Goal: Browse casually

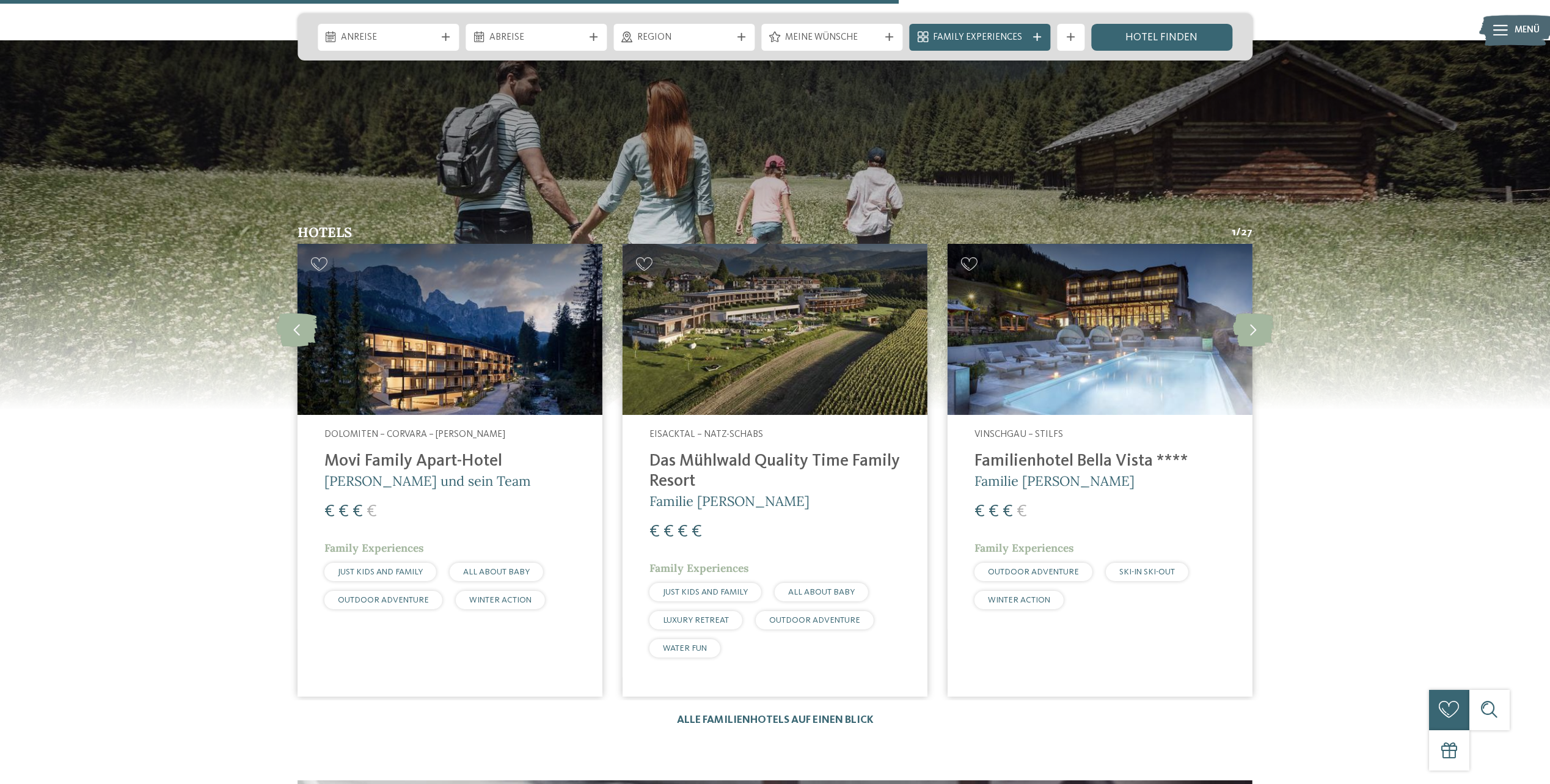
scroll to position [3605, 0]
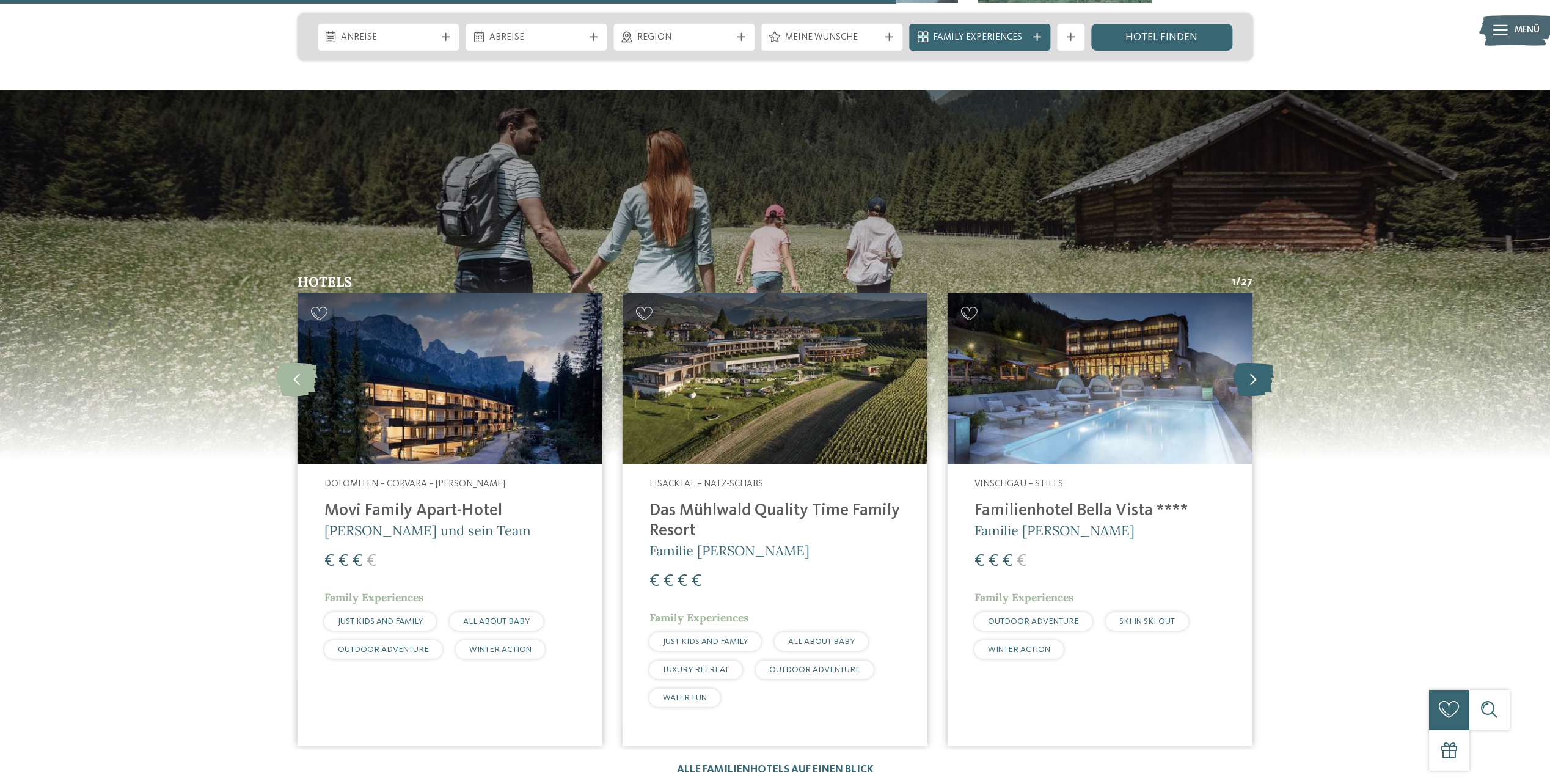
click at [1256, 362] on icon at bounding box center [1253, 379] width 41 height 34
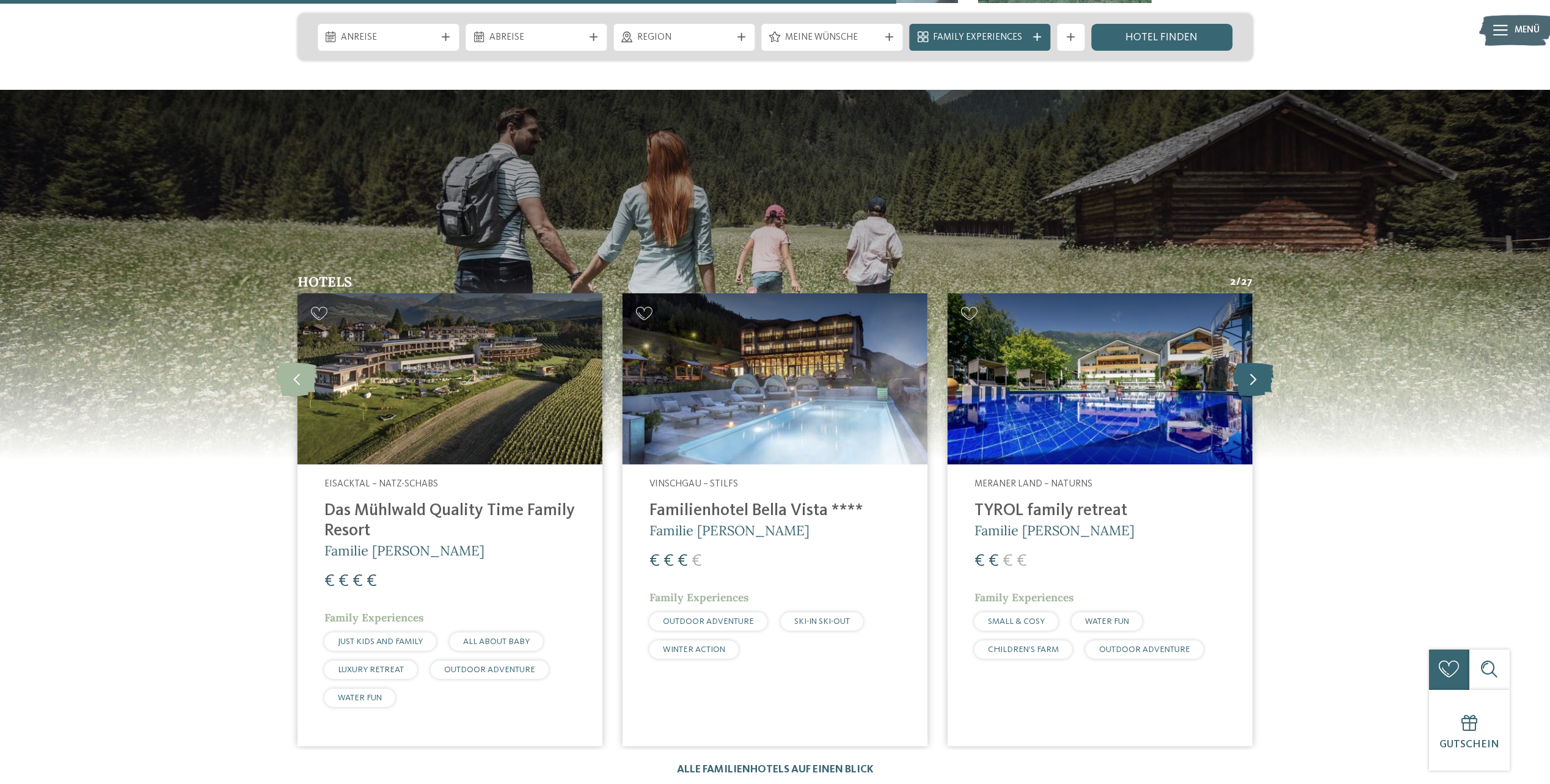
click at [1256, 362] on icon at bounding box center [1253, 379] width 41 height 34
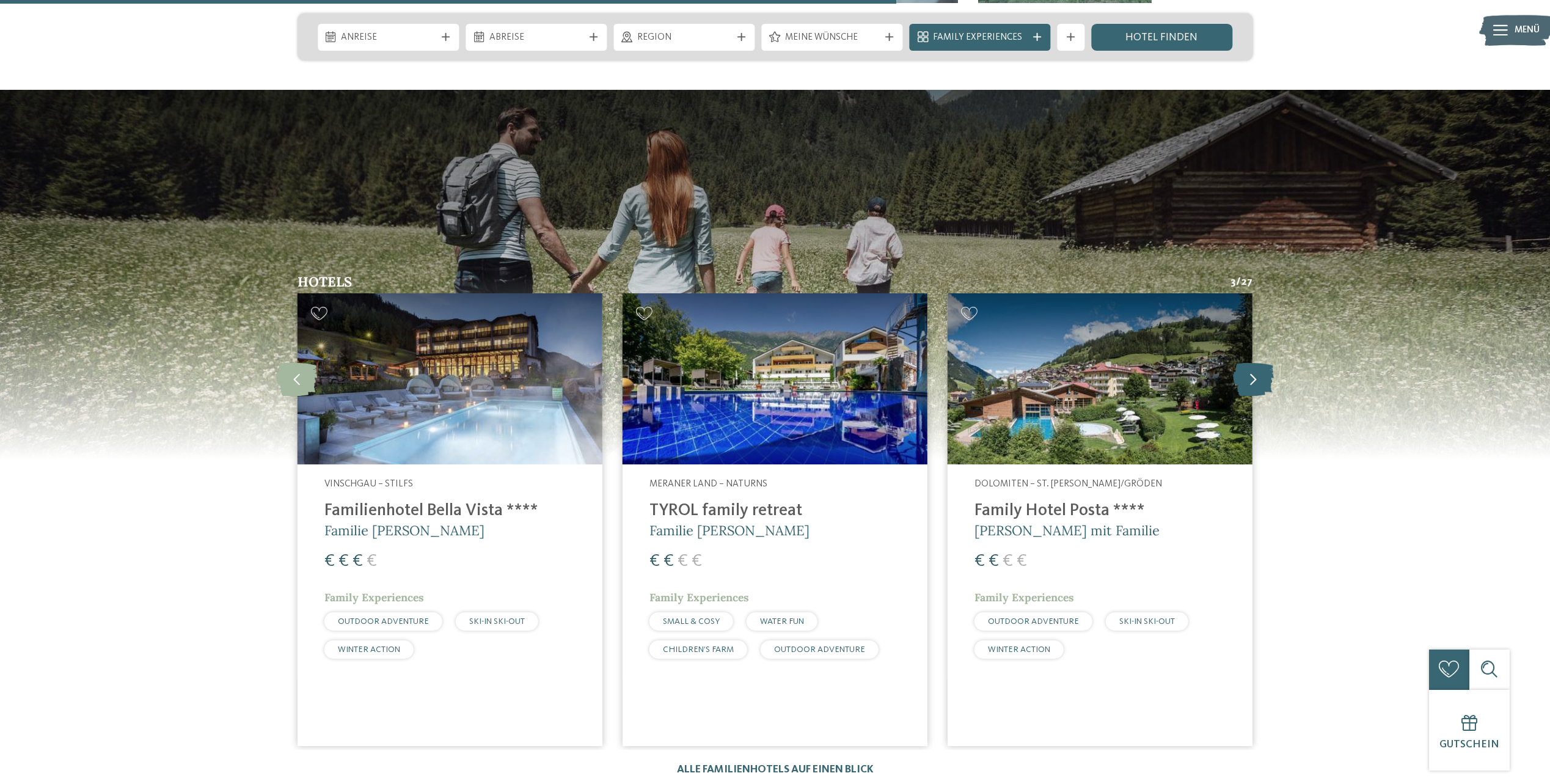
click at [1256, 362] on icon at bounding box center [1253, 379] width 41 height 34
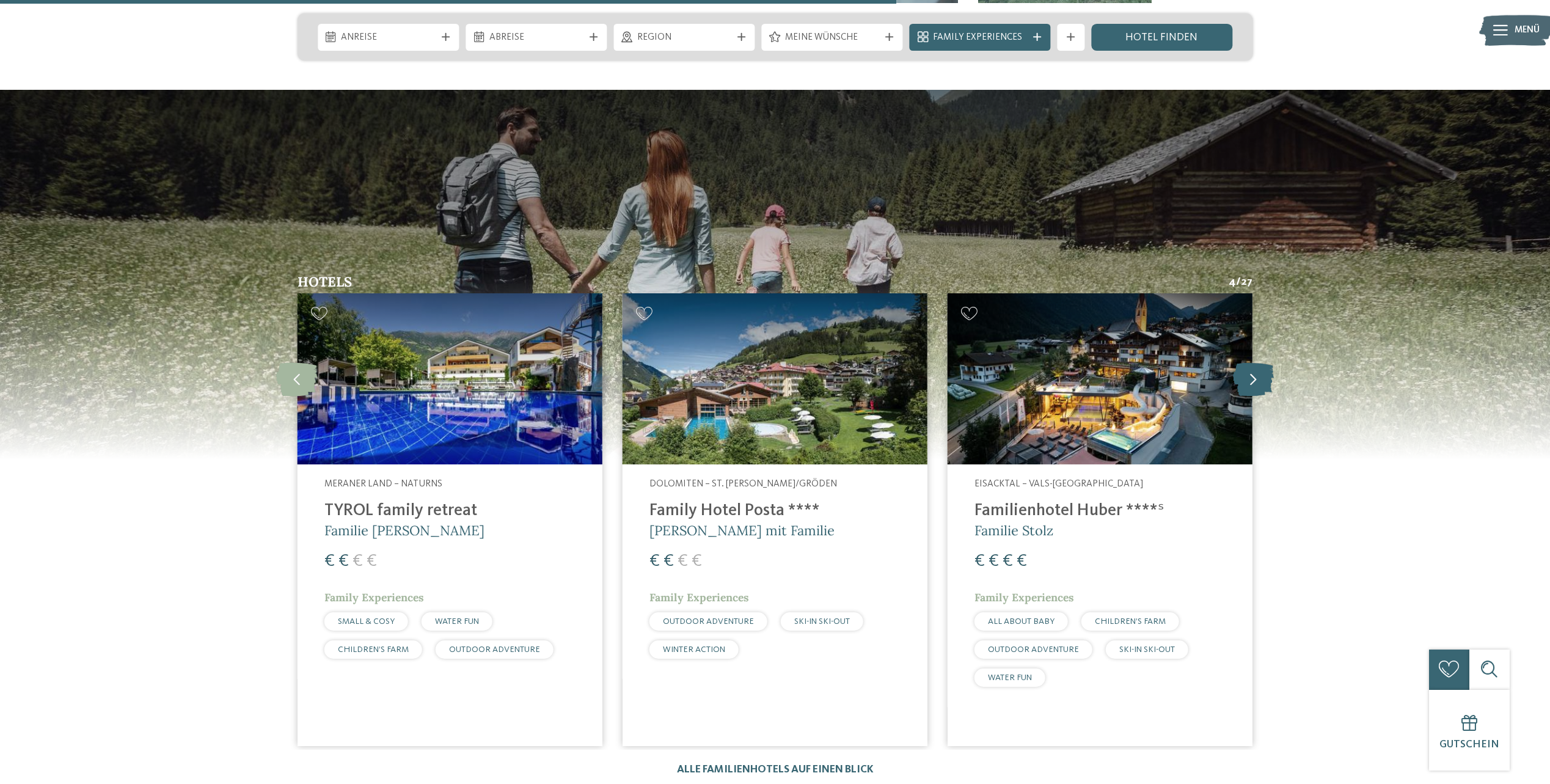
click at [1256, 362] on icon at bounding box center [1253, 379] width 41 height 34
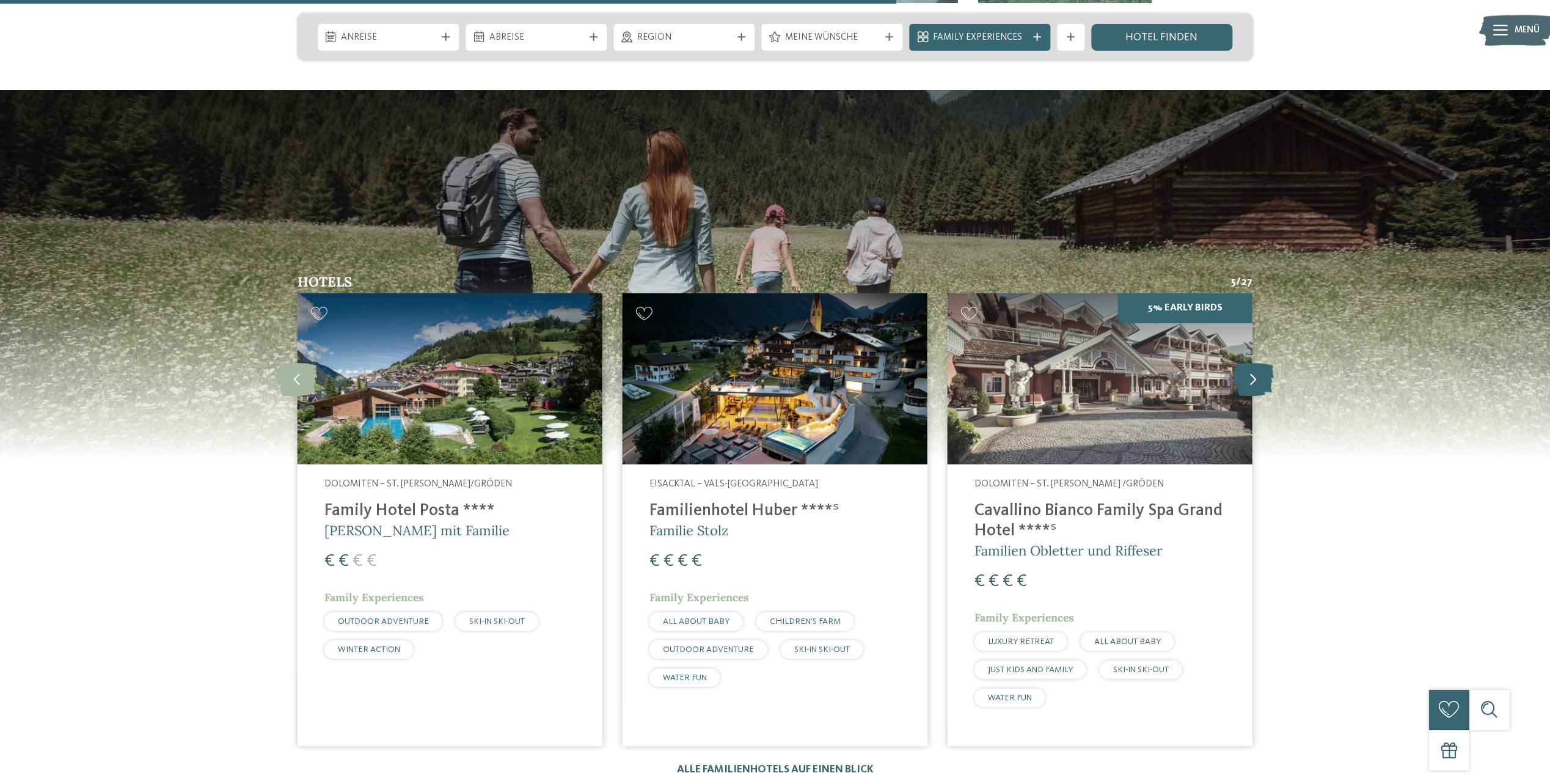
click at [1256, 362] on icon at bounding box center [1253, 379] width 41 height 34
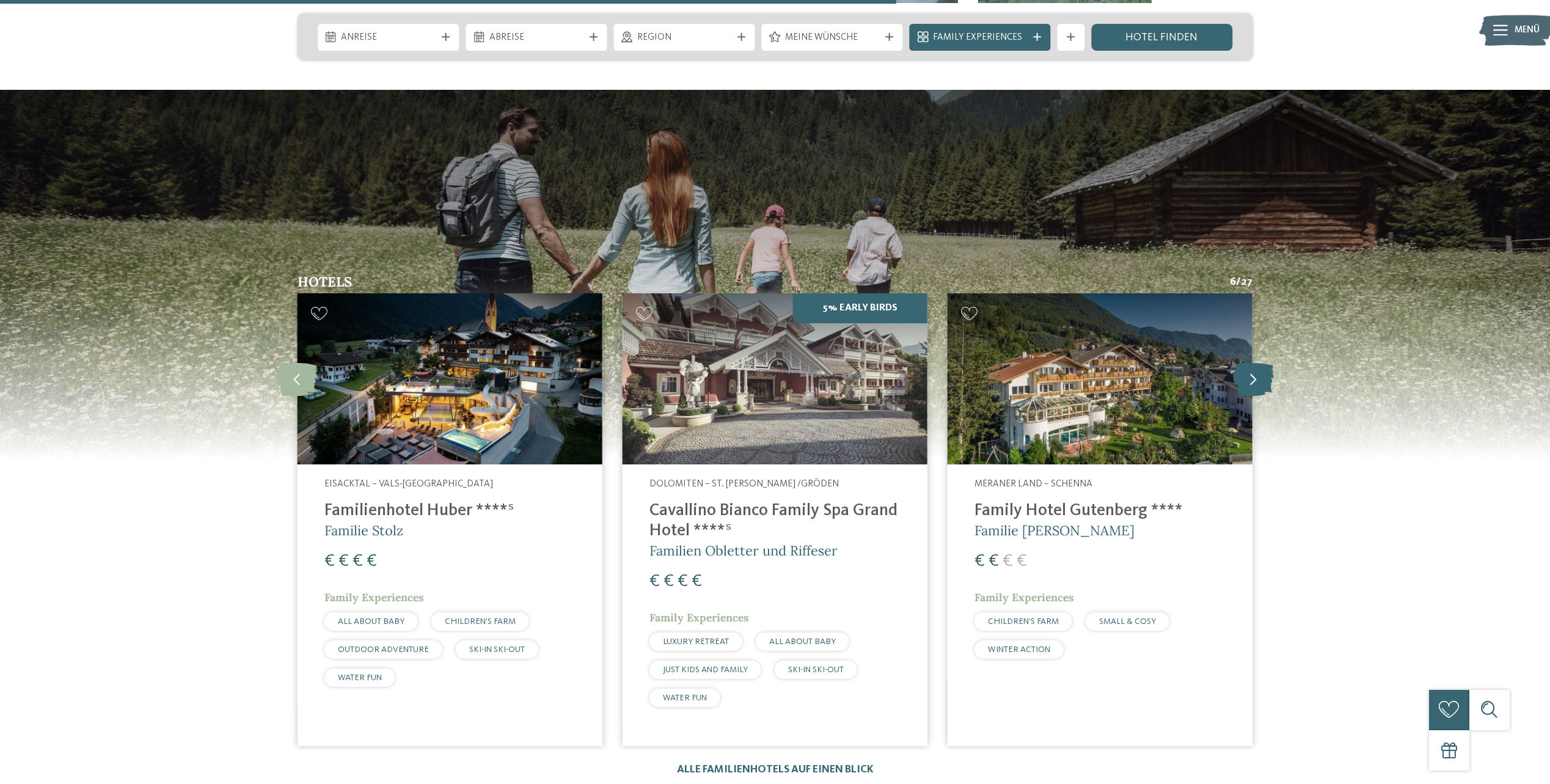
click at [1256, 362] on icon at bounding box center [1253, 379] width 41 height 34
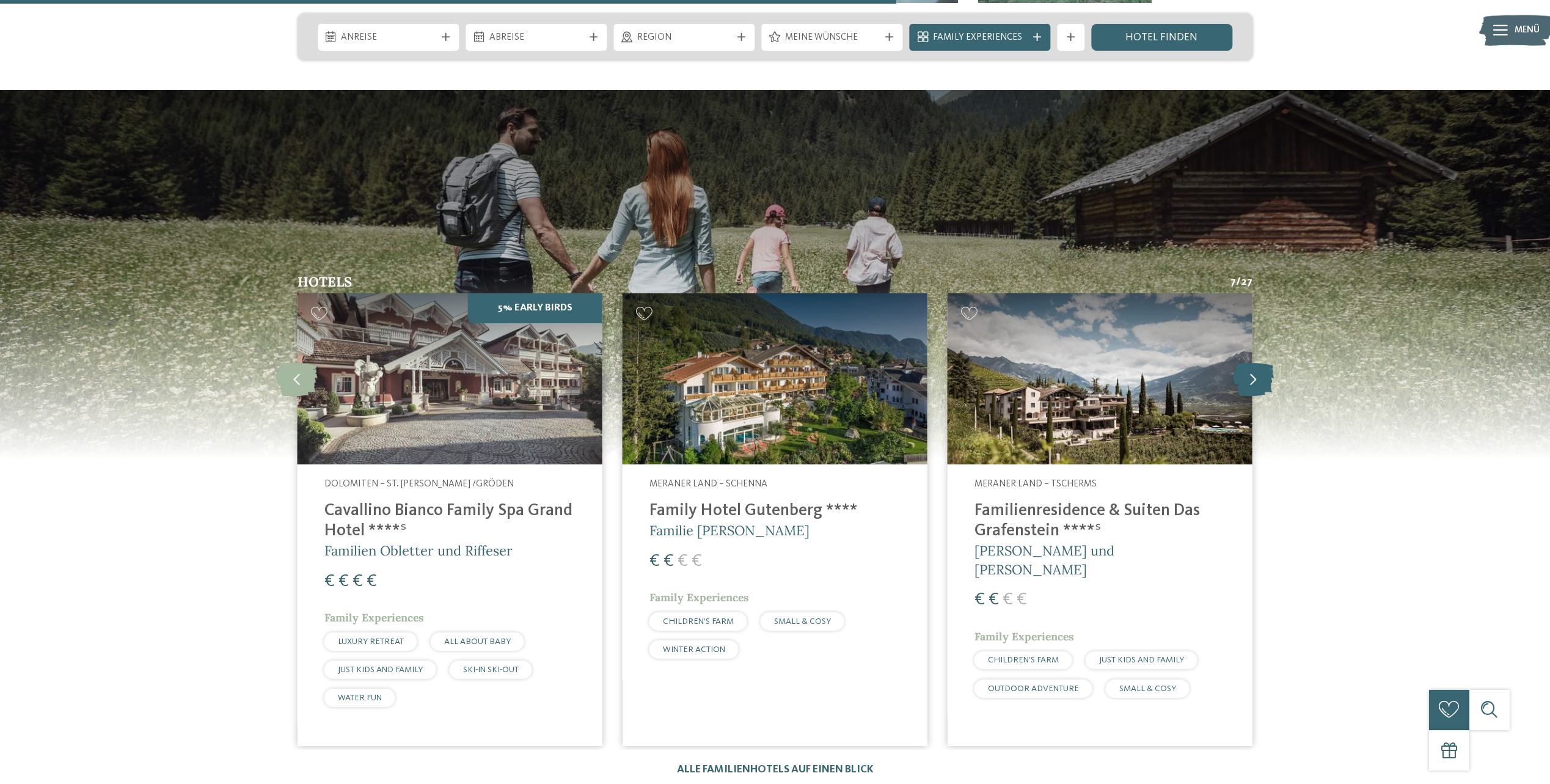
click at [1256, 362] on icon at bounding box center [1253, 379] width 41 height 34
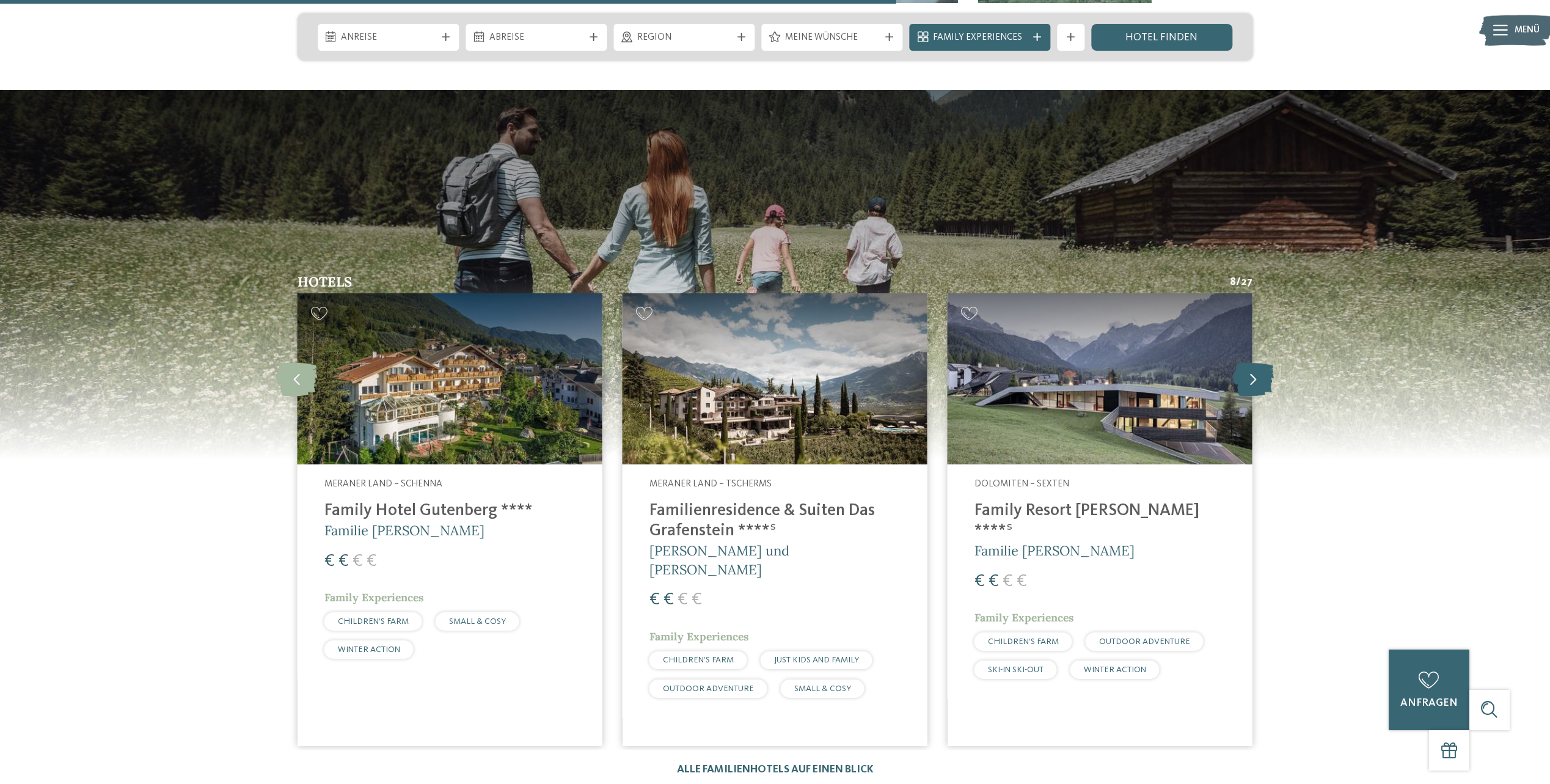
click at [1256, 362] on icon at bounding box center [1253, 379] width 41 height 34
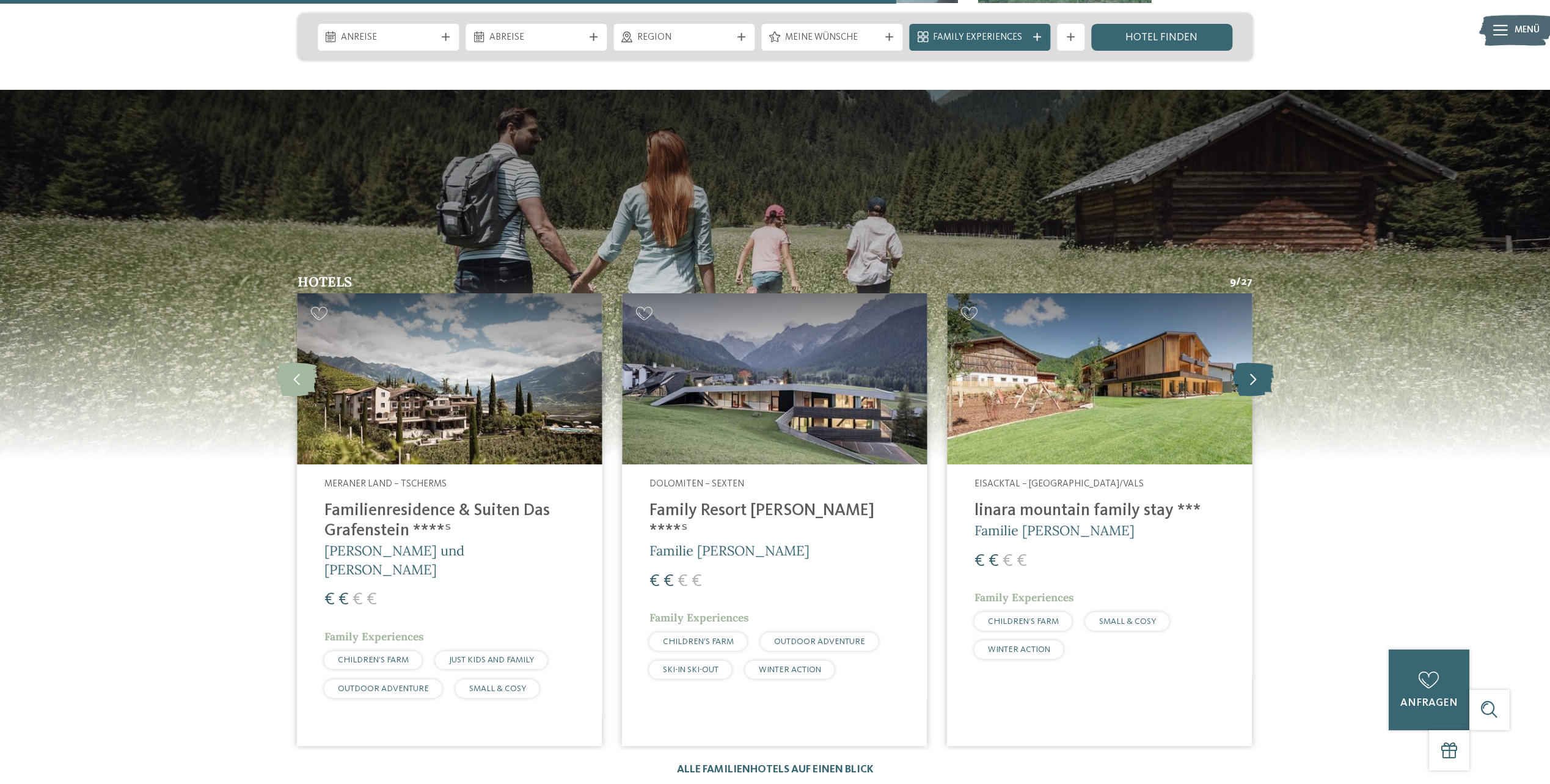
click at [1256, 362] on icon at bounding box center [1253, 379] width 41 height 34
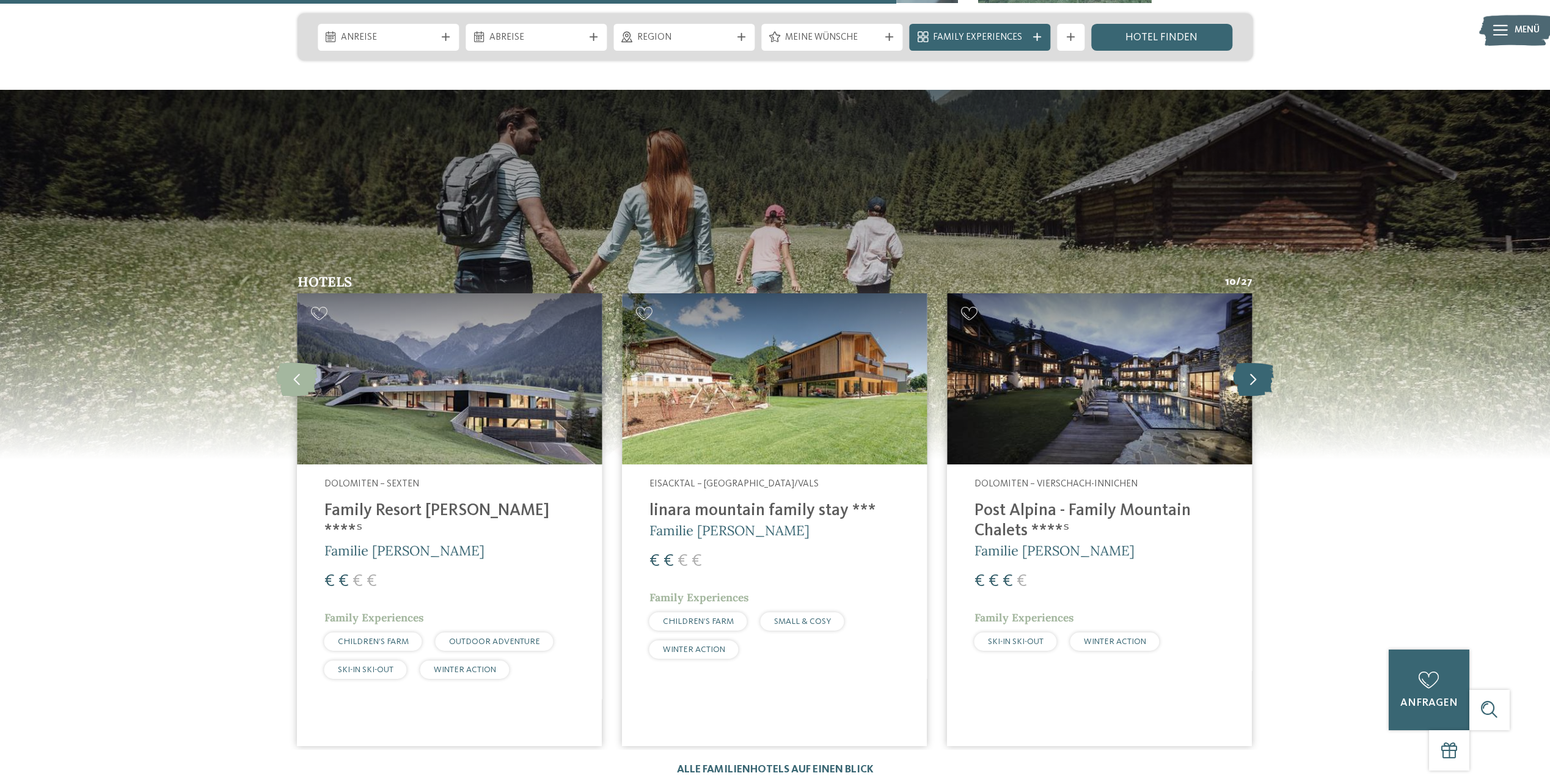
click at [1256, 362] on icon at bounding box center [1253, 379] width 41 height 34
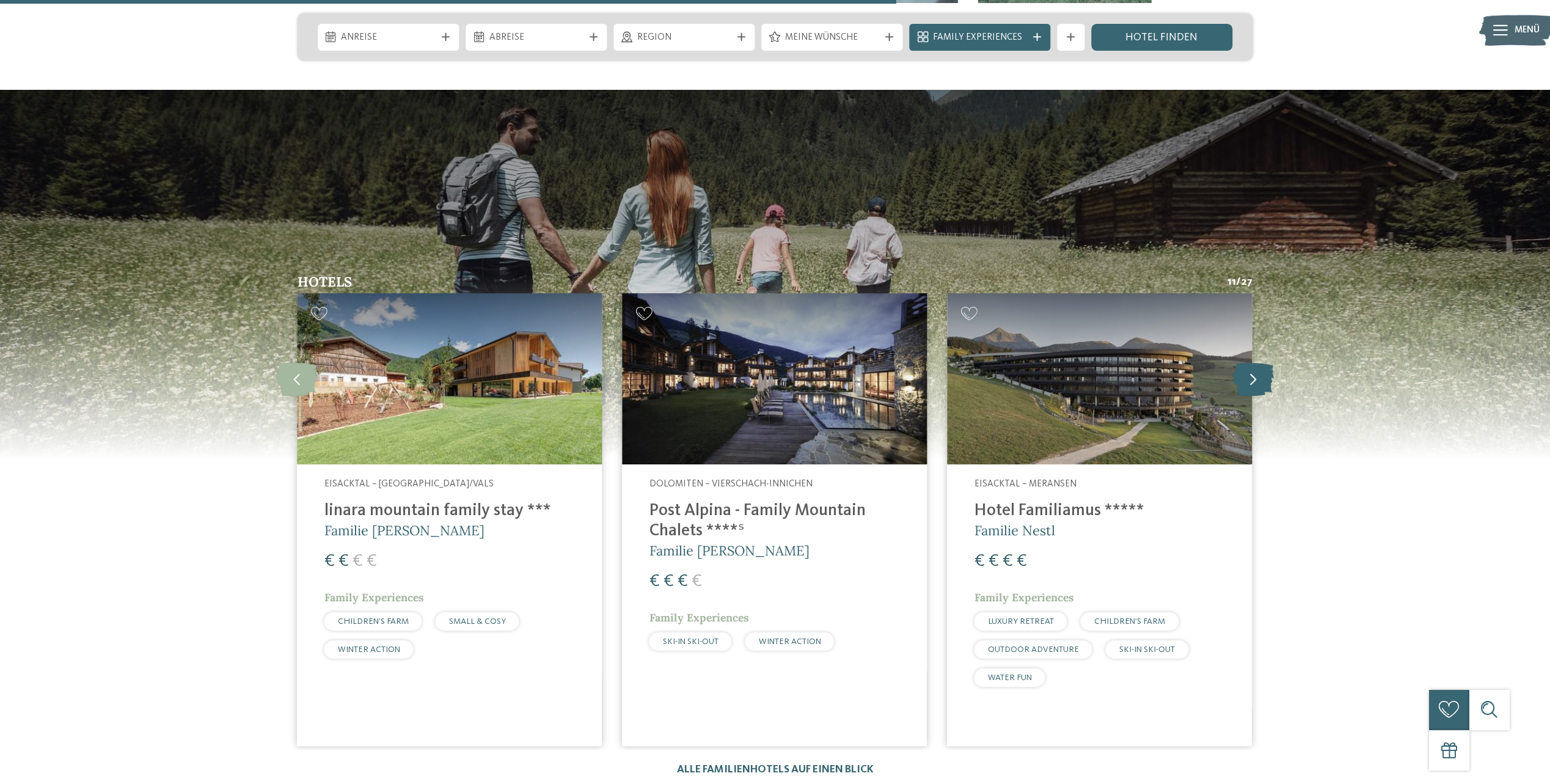
click at [1256, 362] on icon at bounding box center [1253, 379] width 41 height 34
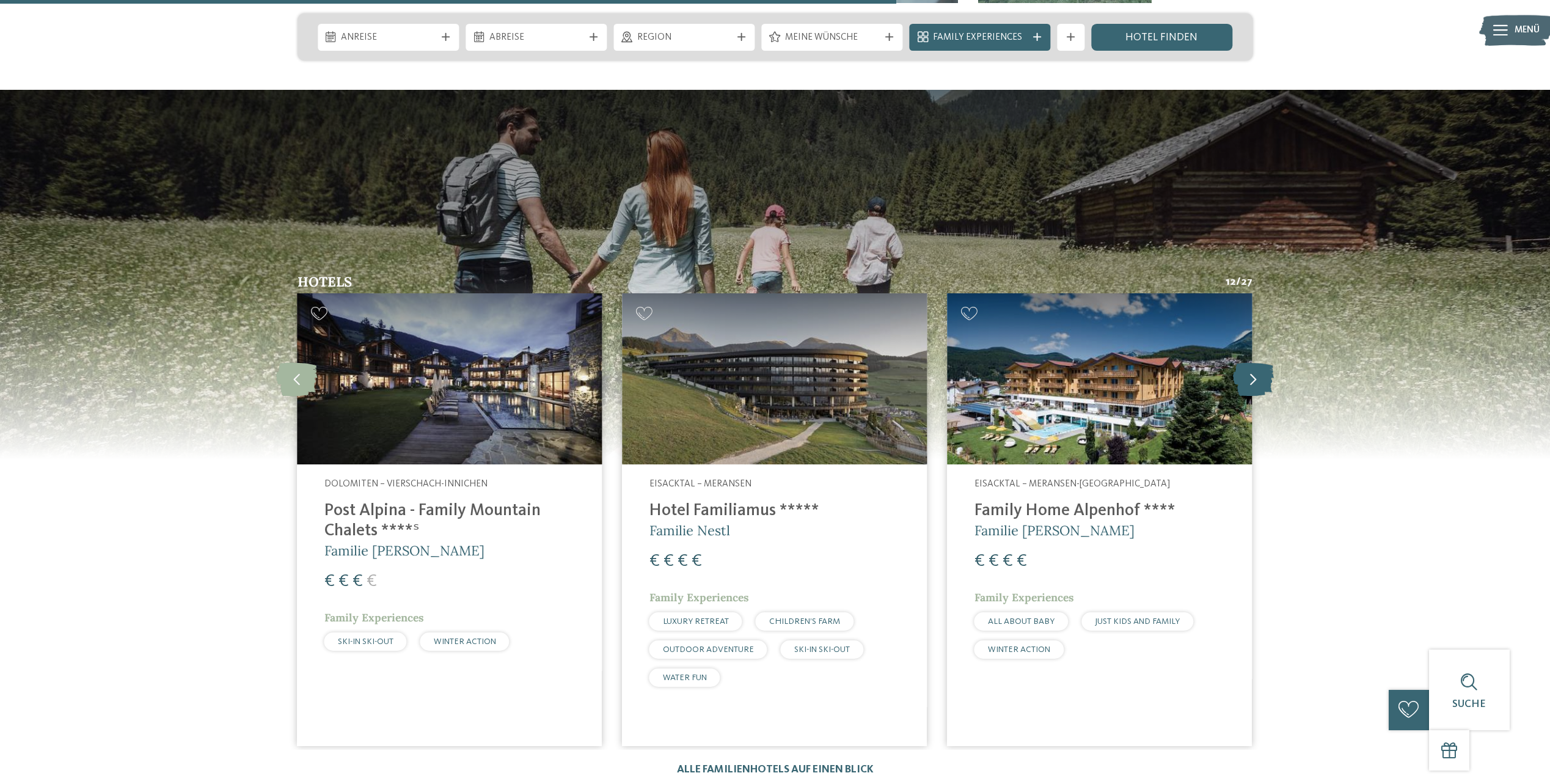
click at [1256, 362] on icon at bounding box center [1253, 379] width 41 height 34
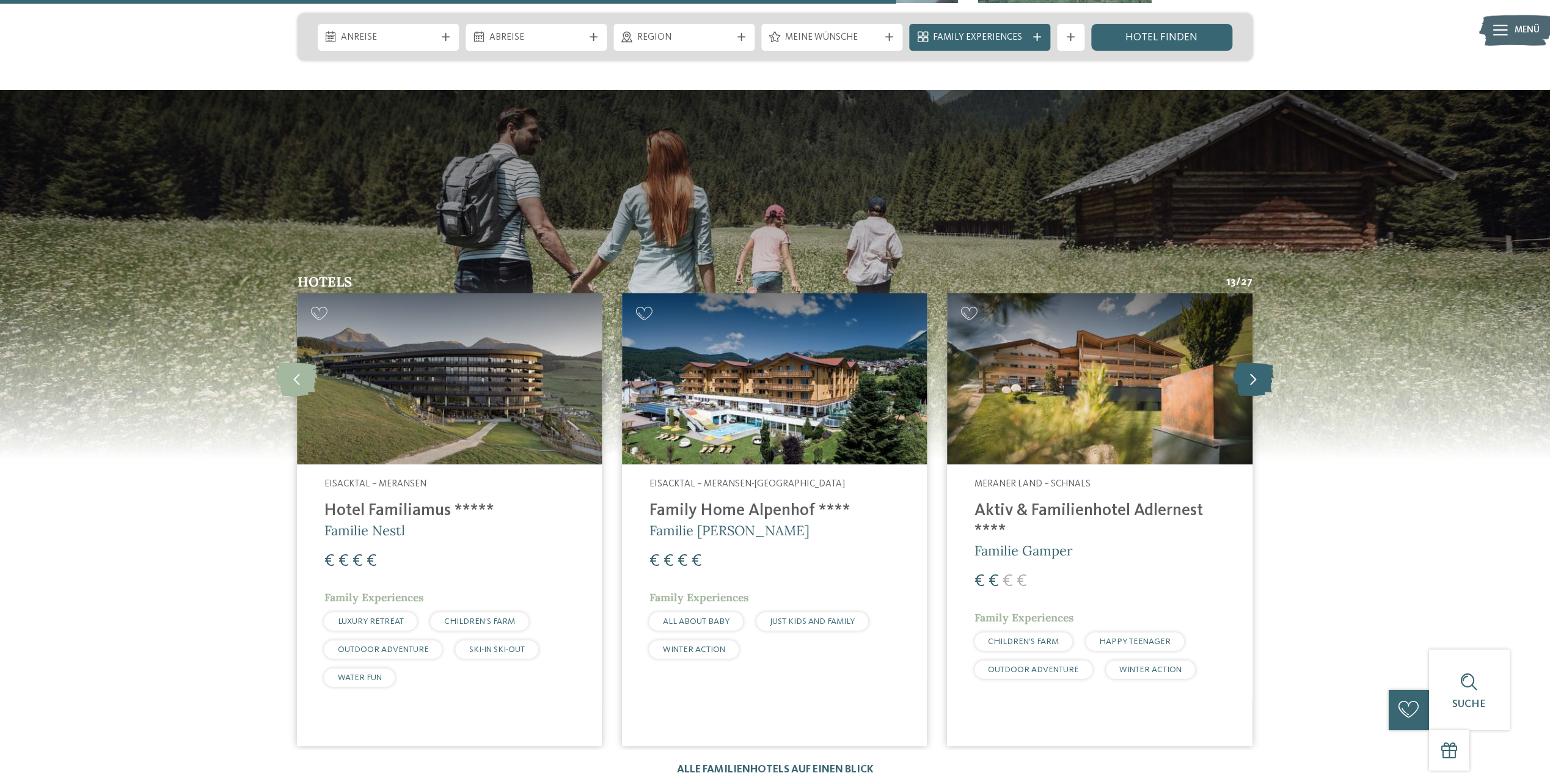
click at [1256, 362] on icon at bounding box center [1253, 379] width 41 height 34
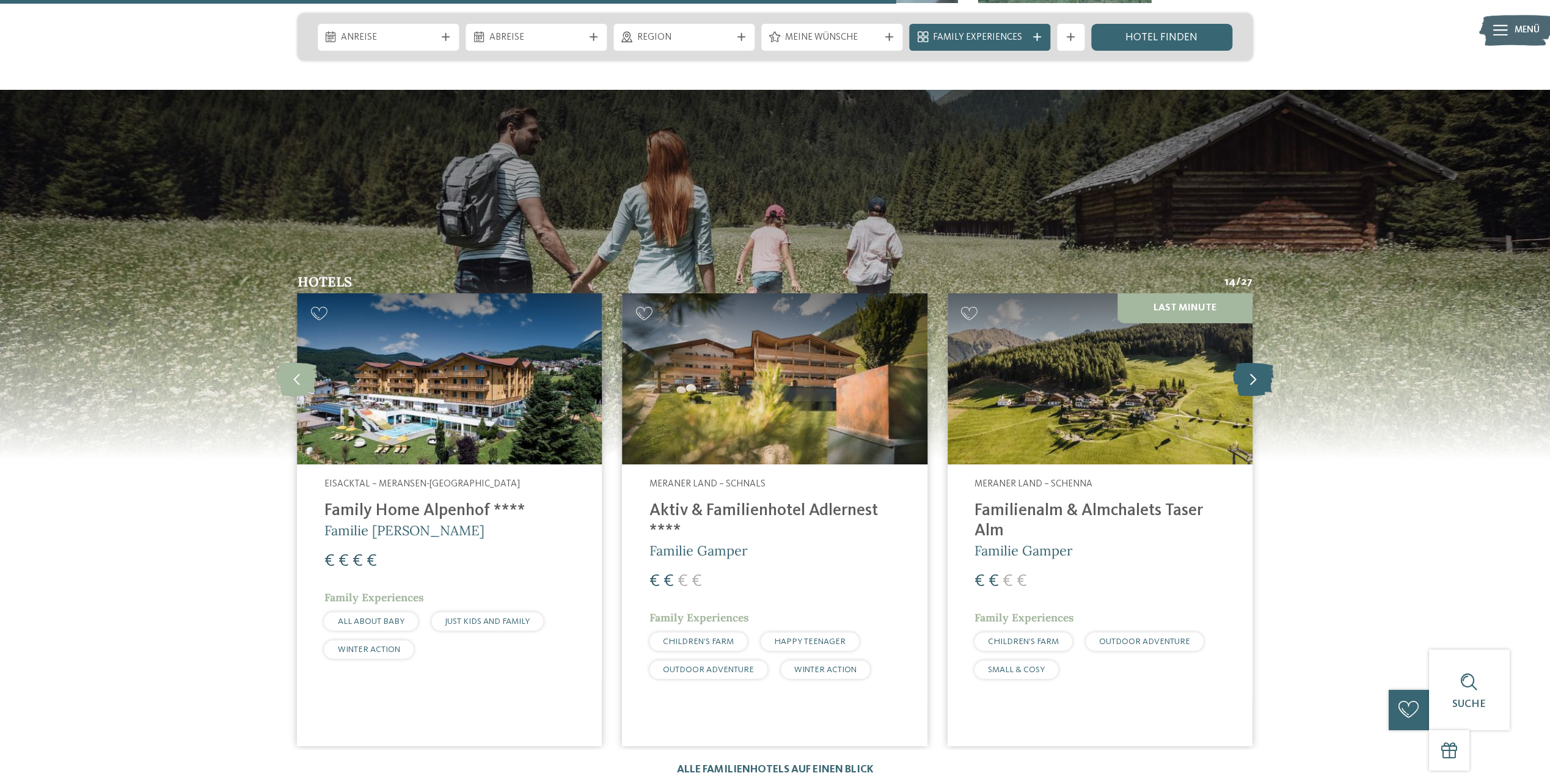
click at [1256, 362] on icon at bounding box center [1253, 379] width 41 height 34
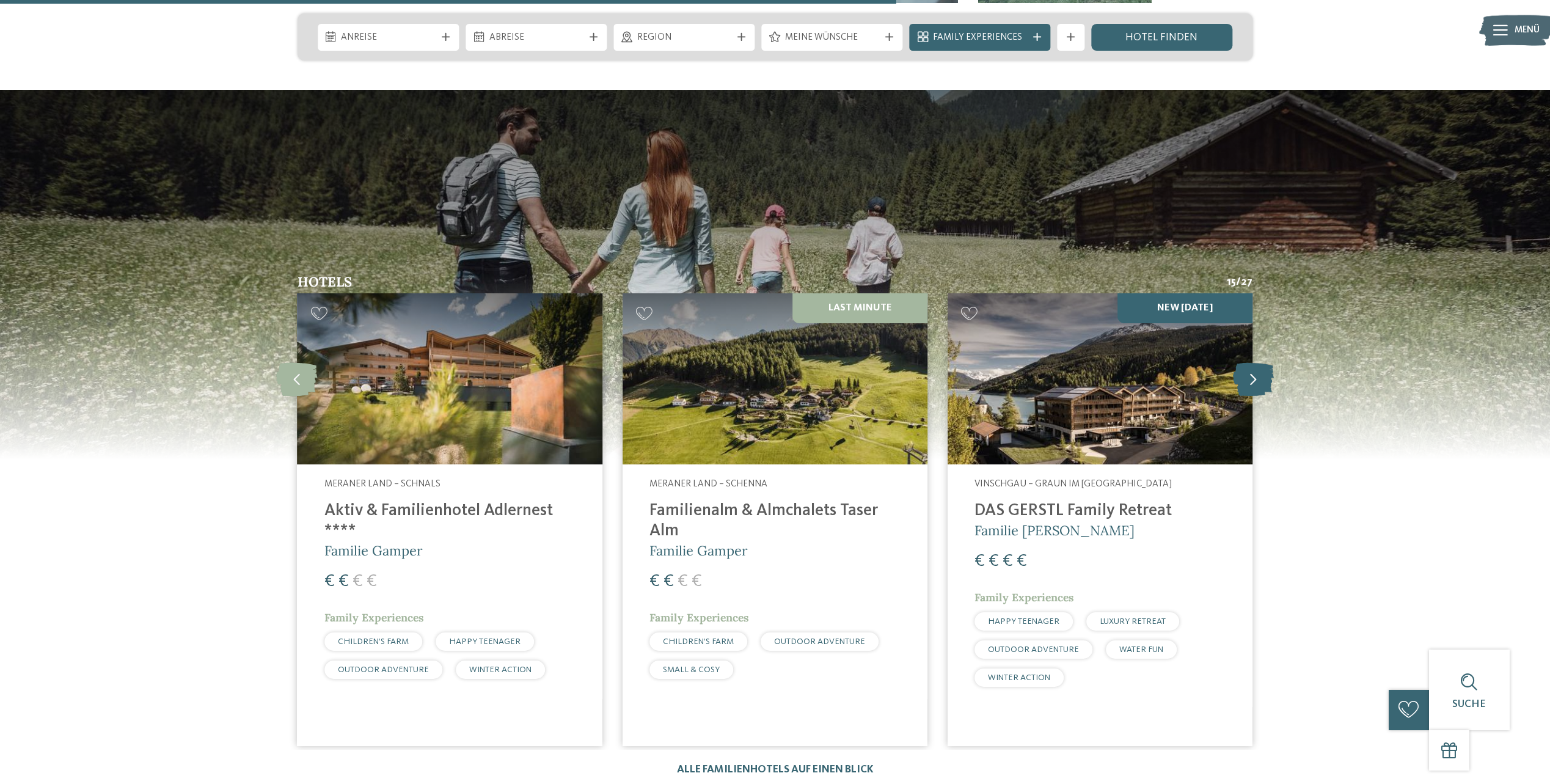
click at [1256, 362] on icon at bounding box center [1253, 379] width 41 height 34
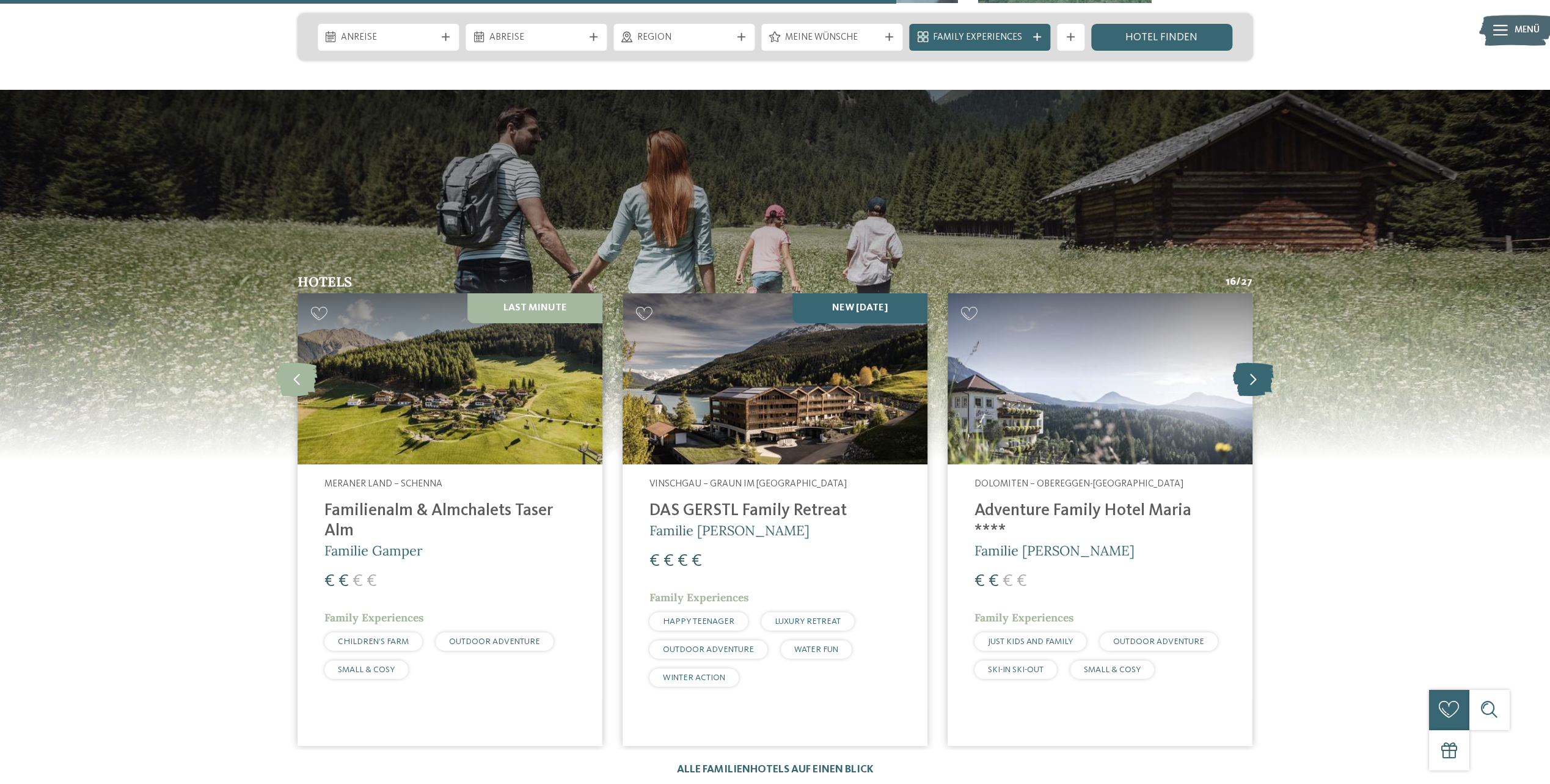
click at [1256, 362] on icon at bounding box center [1253, 379] width 41 height 34
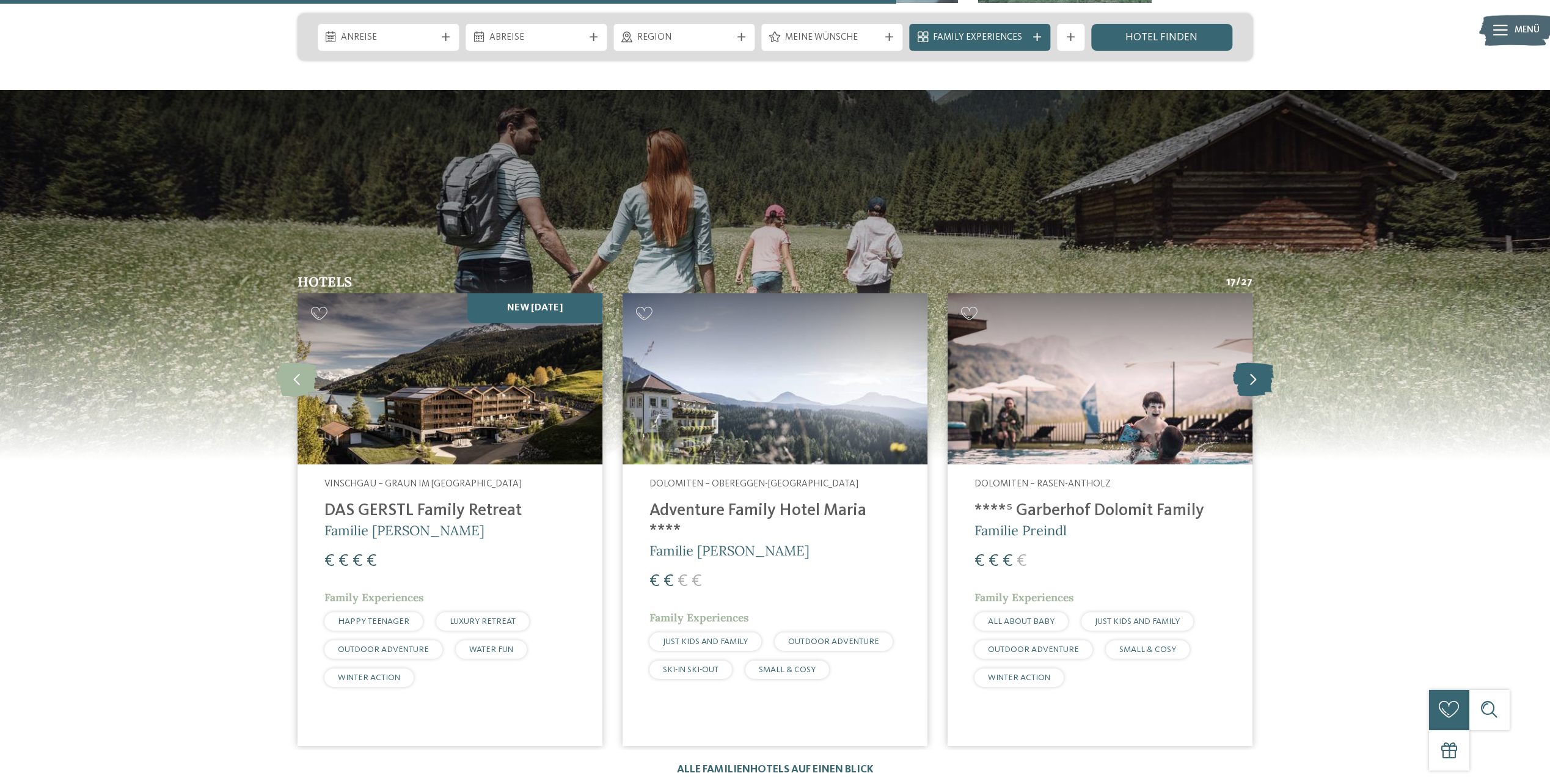
click at [1256, 362] on icon at bounding box center [1253, 379] width 41 height 34
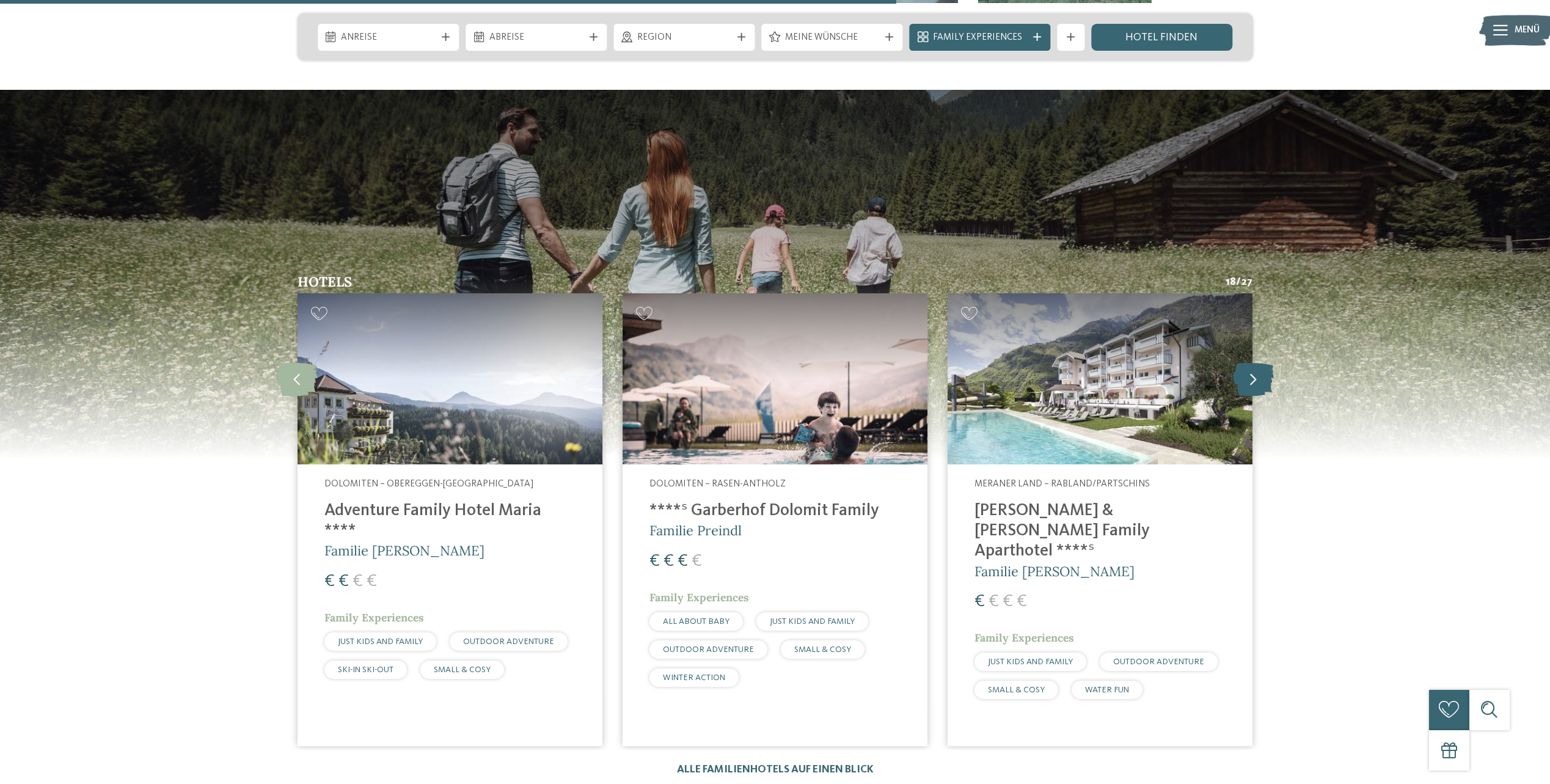
click at [1256, 362] on icon at bounding box center [1253, 379] width 41 height 34
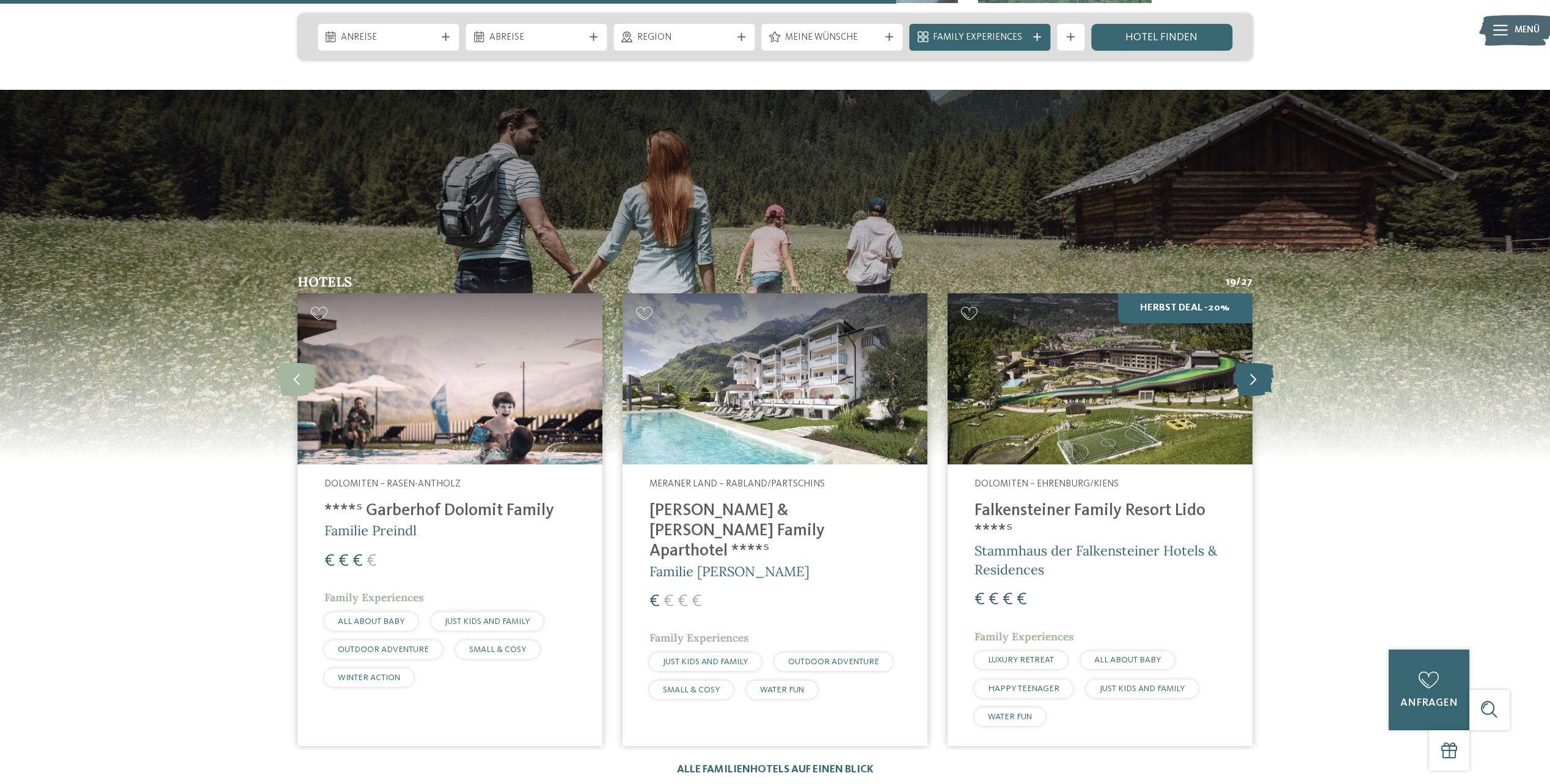
click at [1260, 362] on icon at bounding box center [1253, 379] width 41 height 34
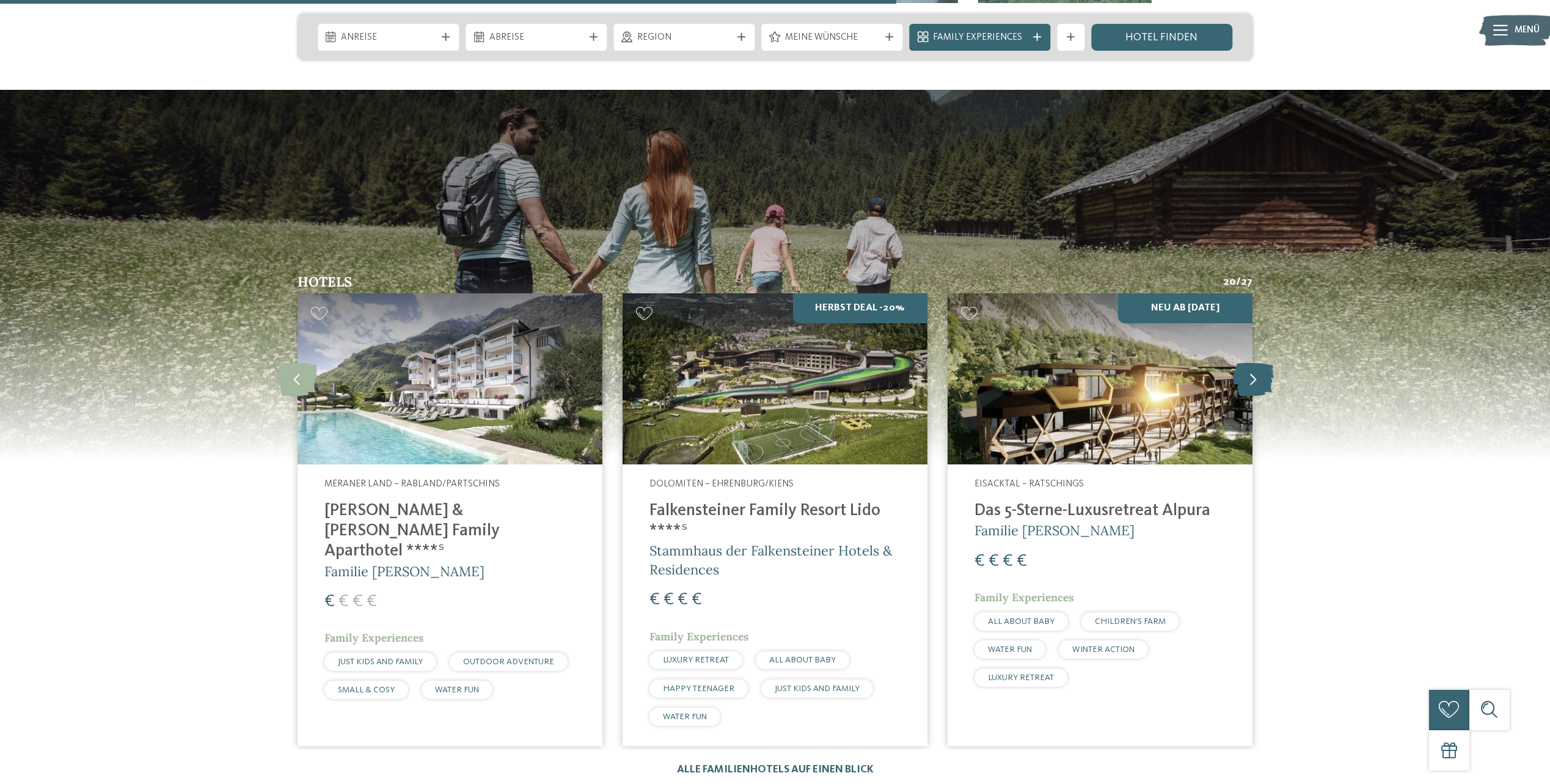
click at [1250, 362] on icon at bounding box center [1253, 379] width 41 height 34
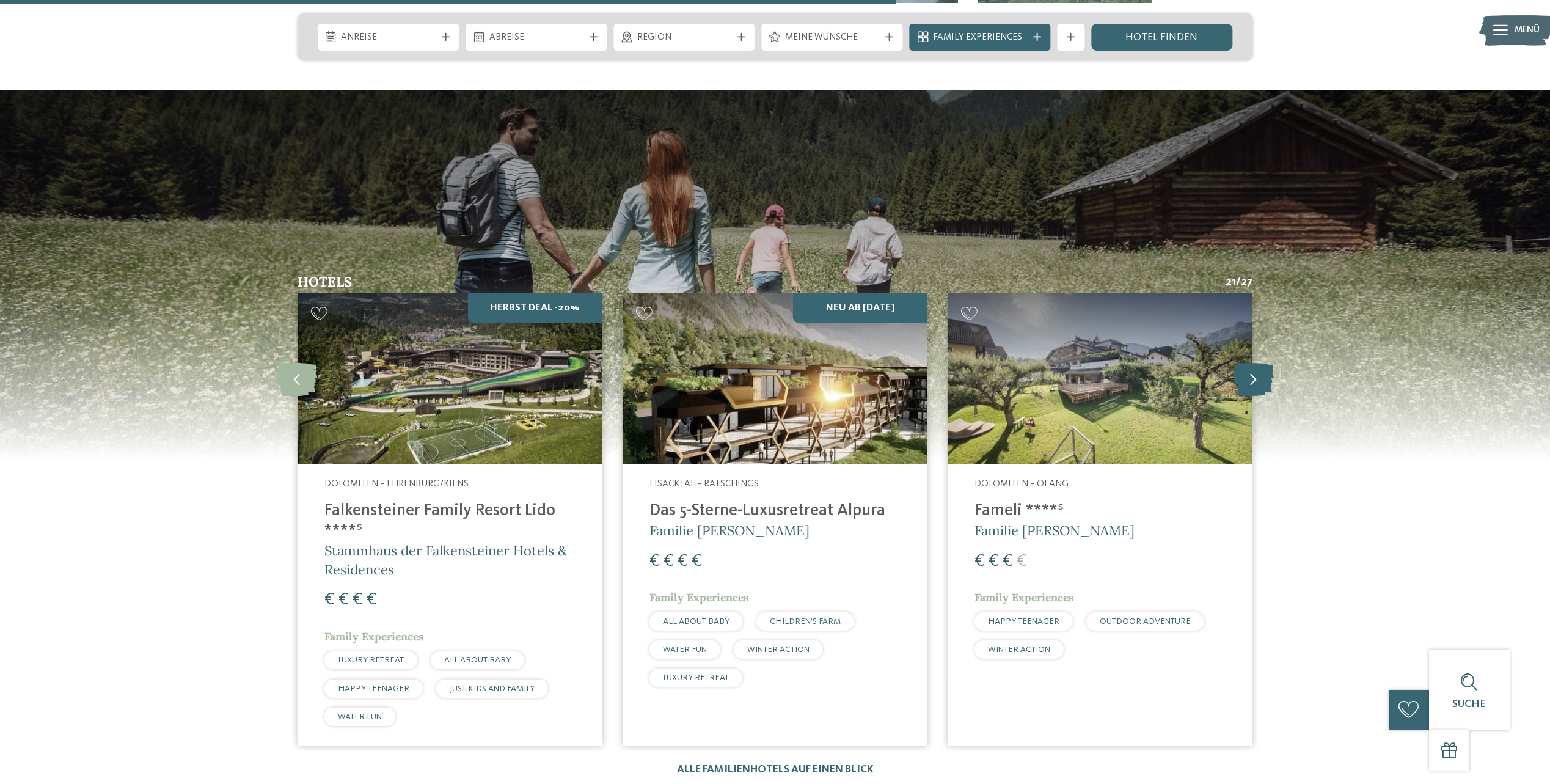
click at [1250, 362] on icon at bounding box center [1253, 379] width 41 height 34
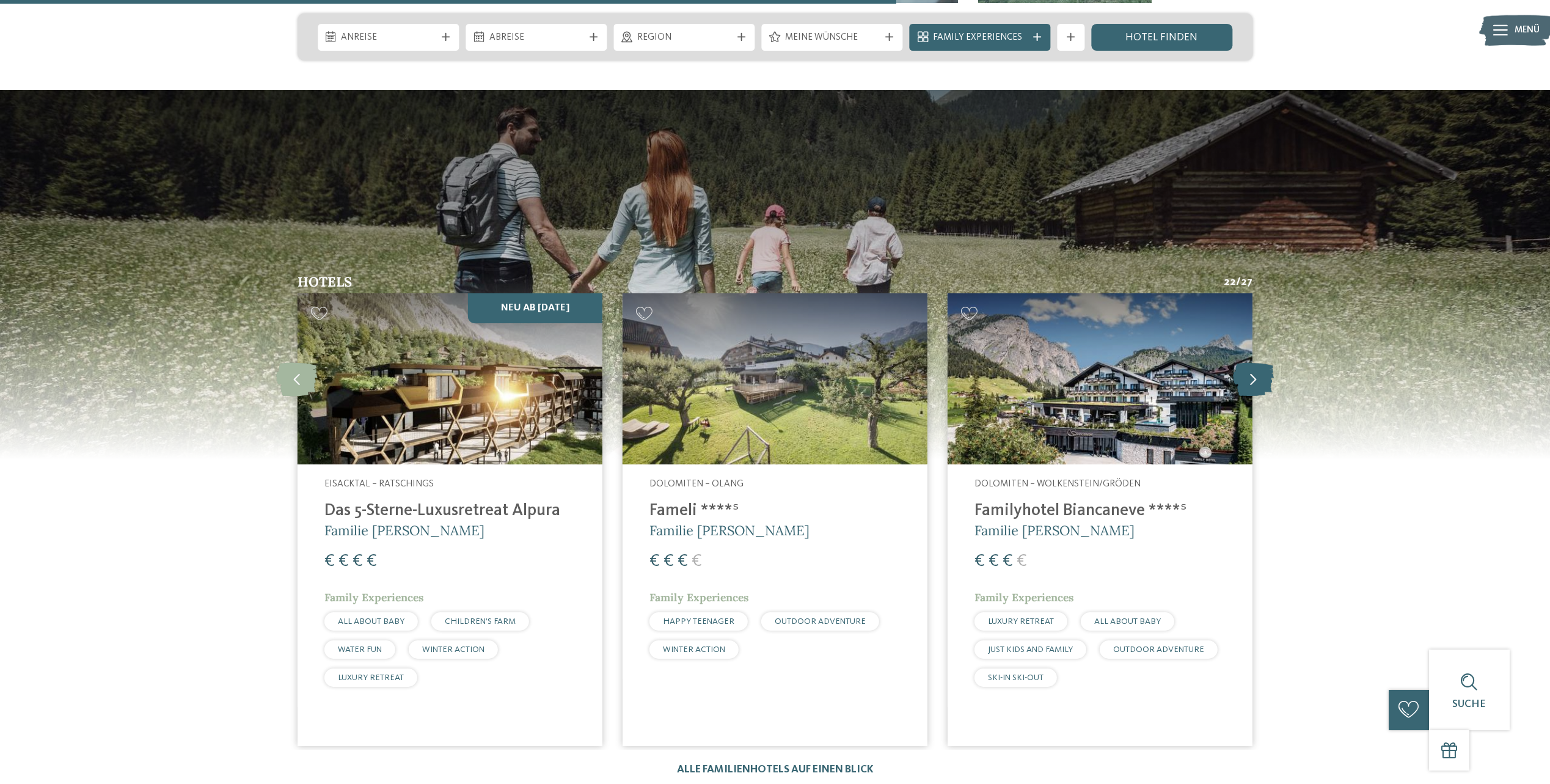
click at [1250, 362] on icon at bounding box center [1253, 379] width 41 height 34
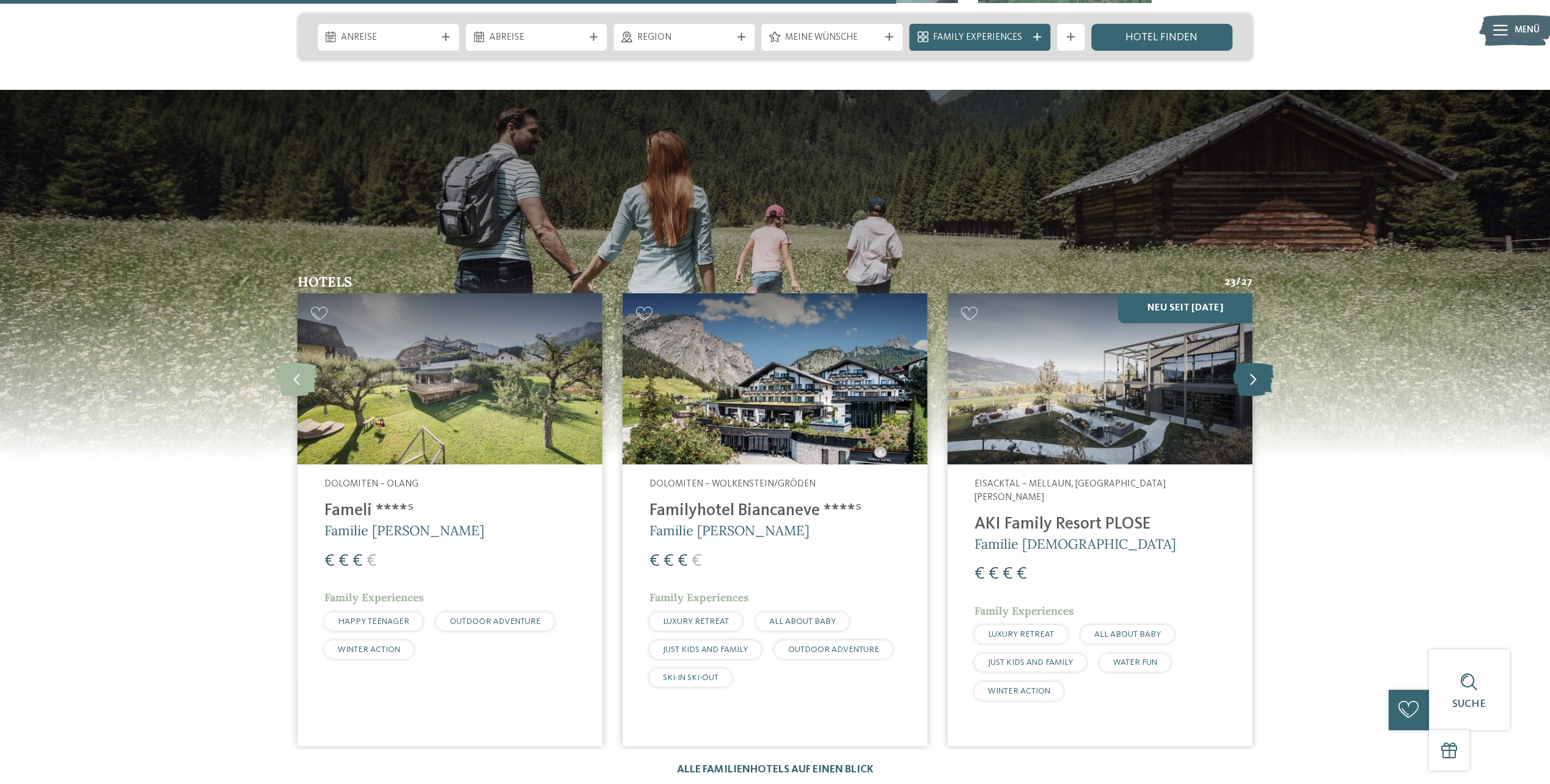
click at [1250, 362] on icon at bounding box center [1253, 379] width 41 height 34
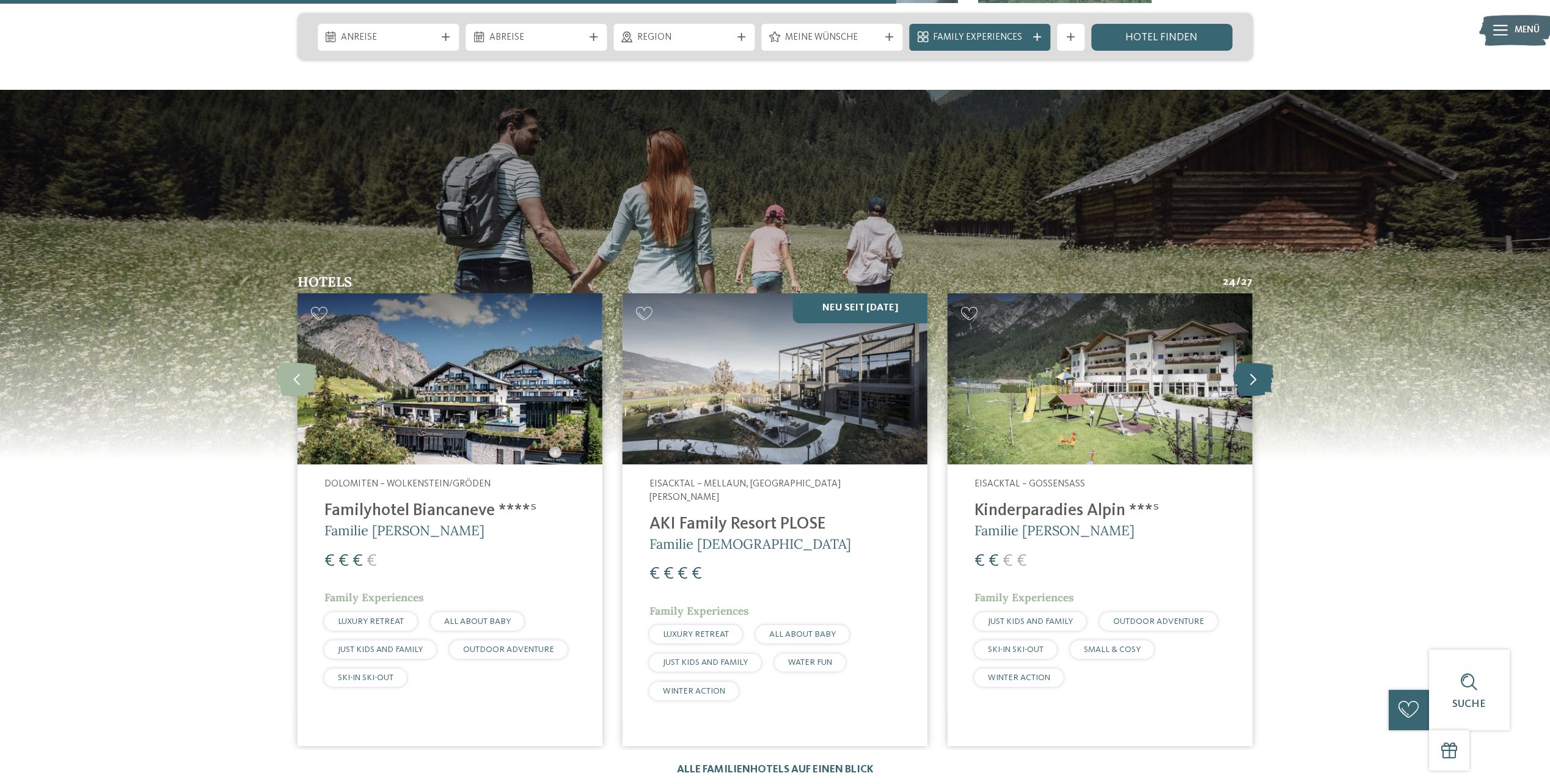
click at [1250, 362] on icon at bounding box center [1253, 379] width 41 height 34
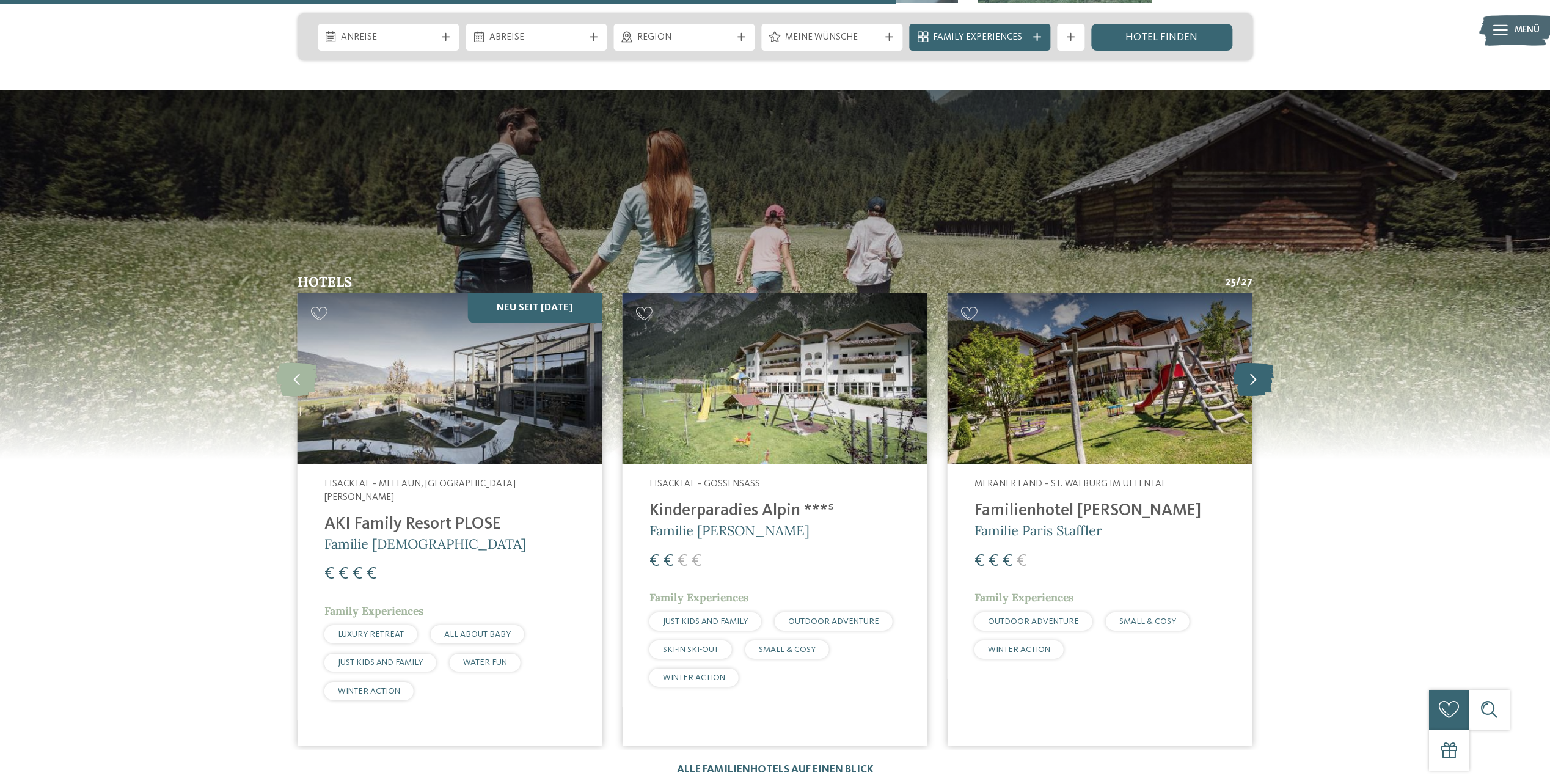
click at [1250, 362] on icon at bounding box center [1253, 379] width 41 height 34
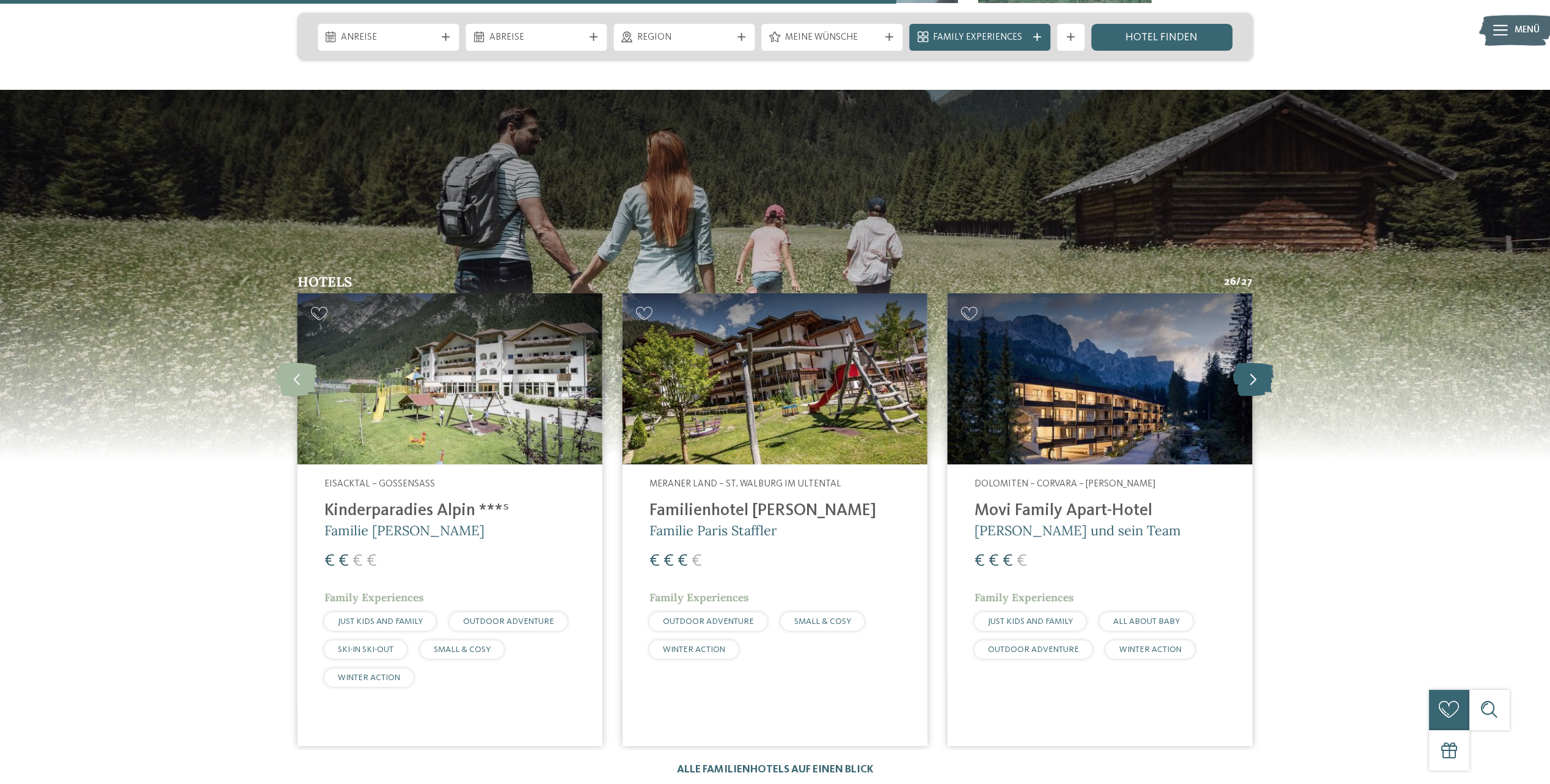
click at [1250, 362] on icon at bounding box center [1253, 379] width 41 height 34
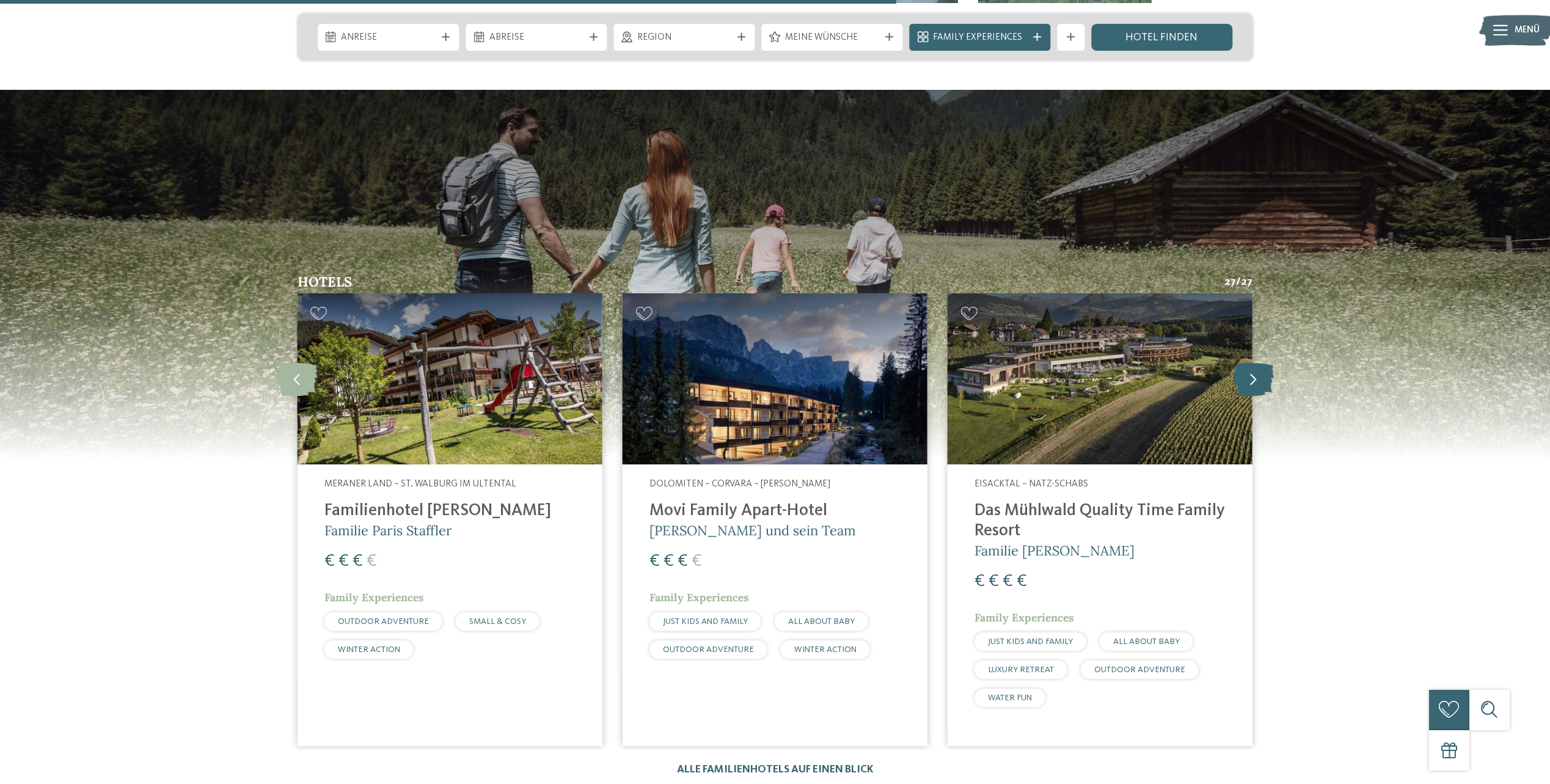
click at [1250, 362] on icon at bounding box center [1253, 379] width 41 height 34
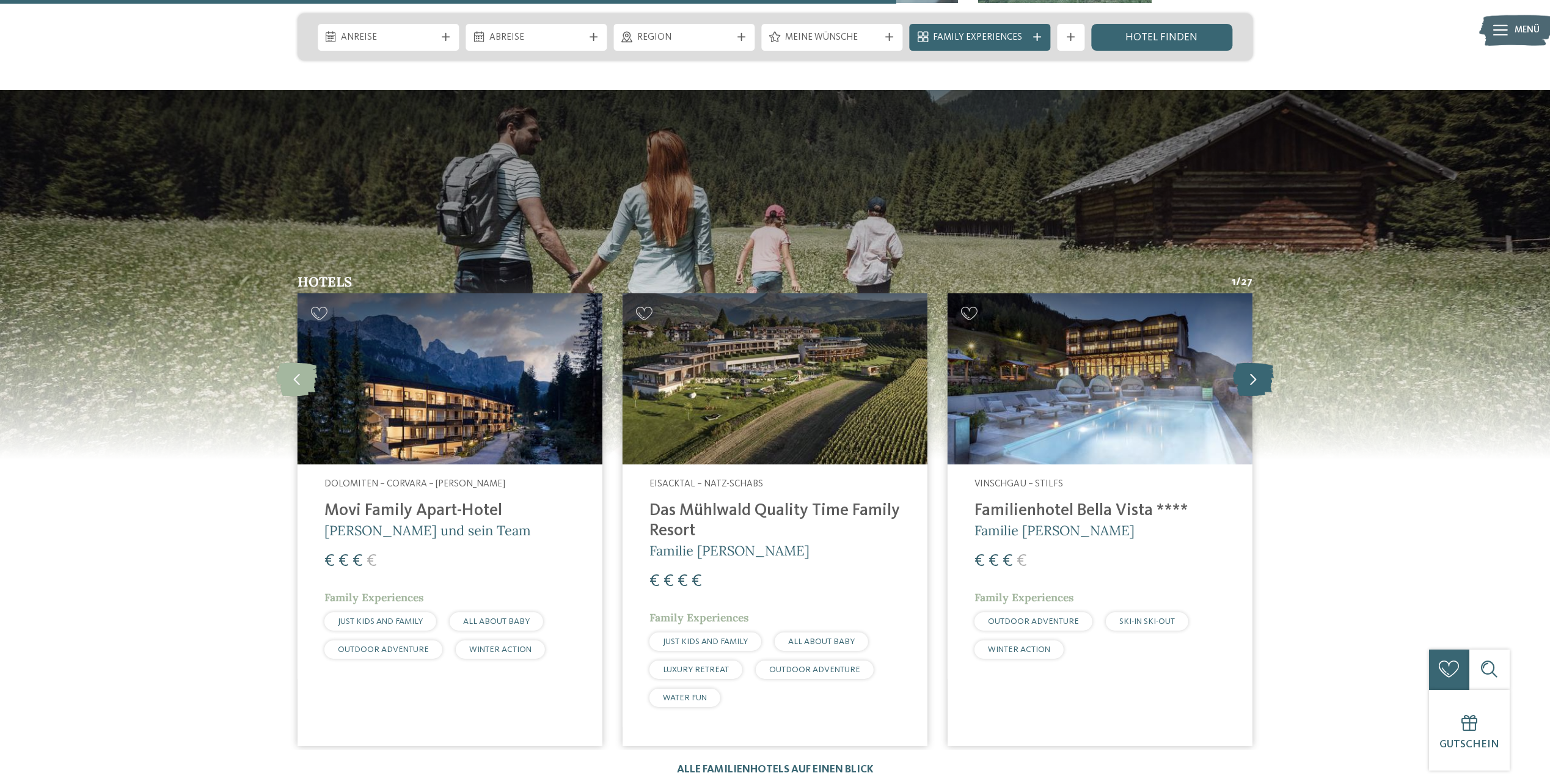
click at [1250, 362] on icon at bounding box center [1253, 379] width 41 height 34
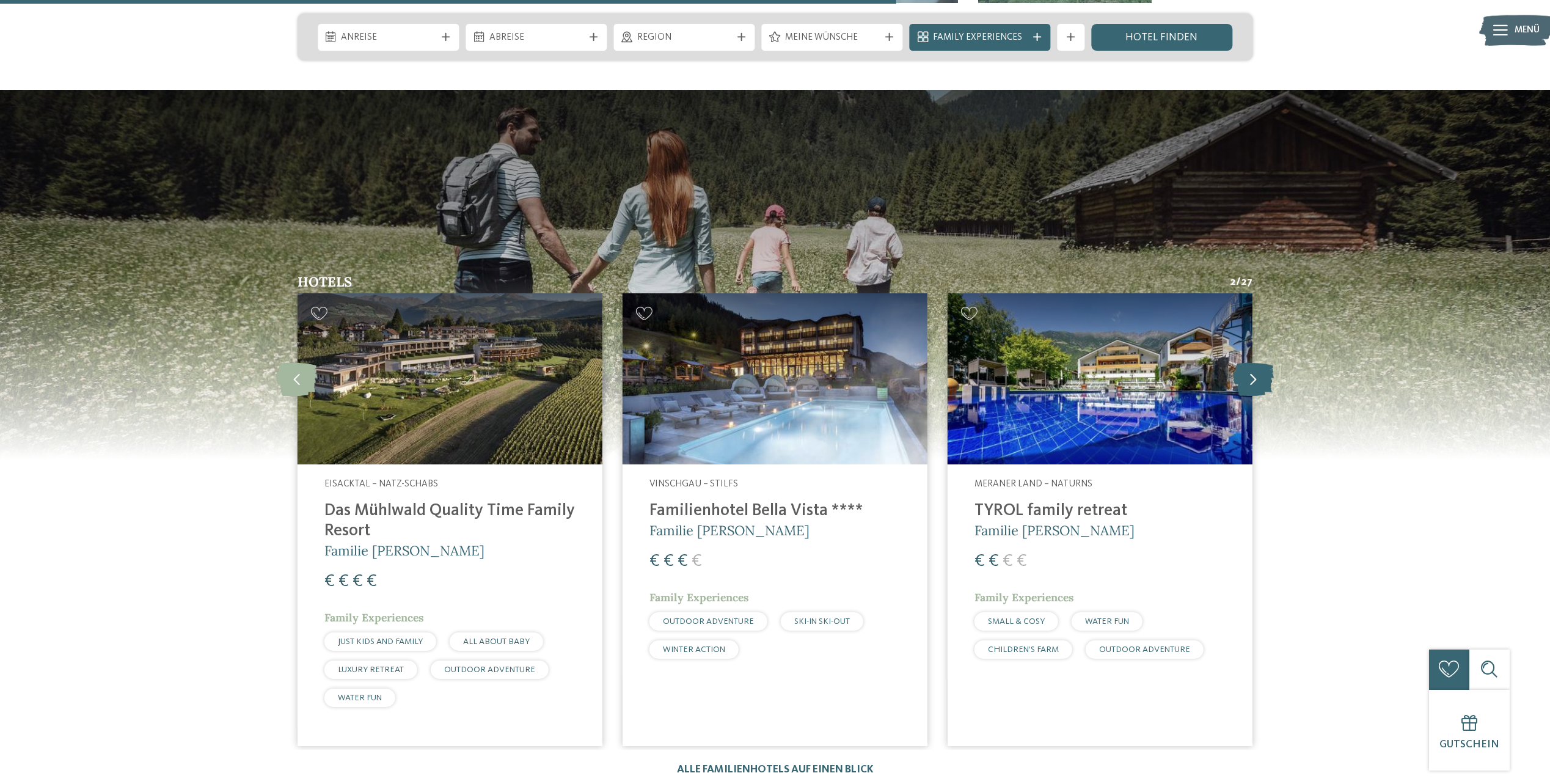
click at [1250, 362] on icon at bounding box center [1253, 379] width 41 height 34
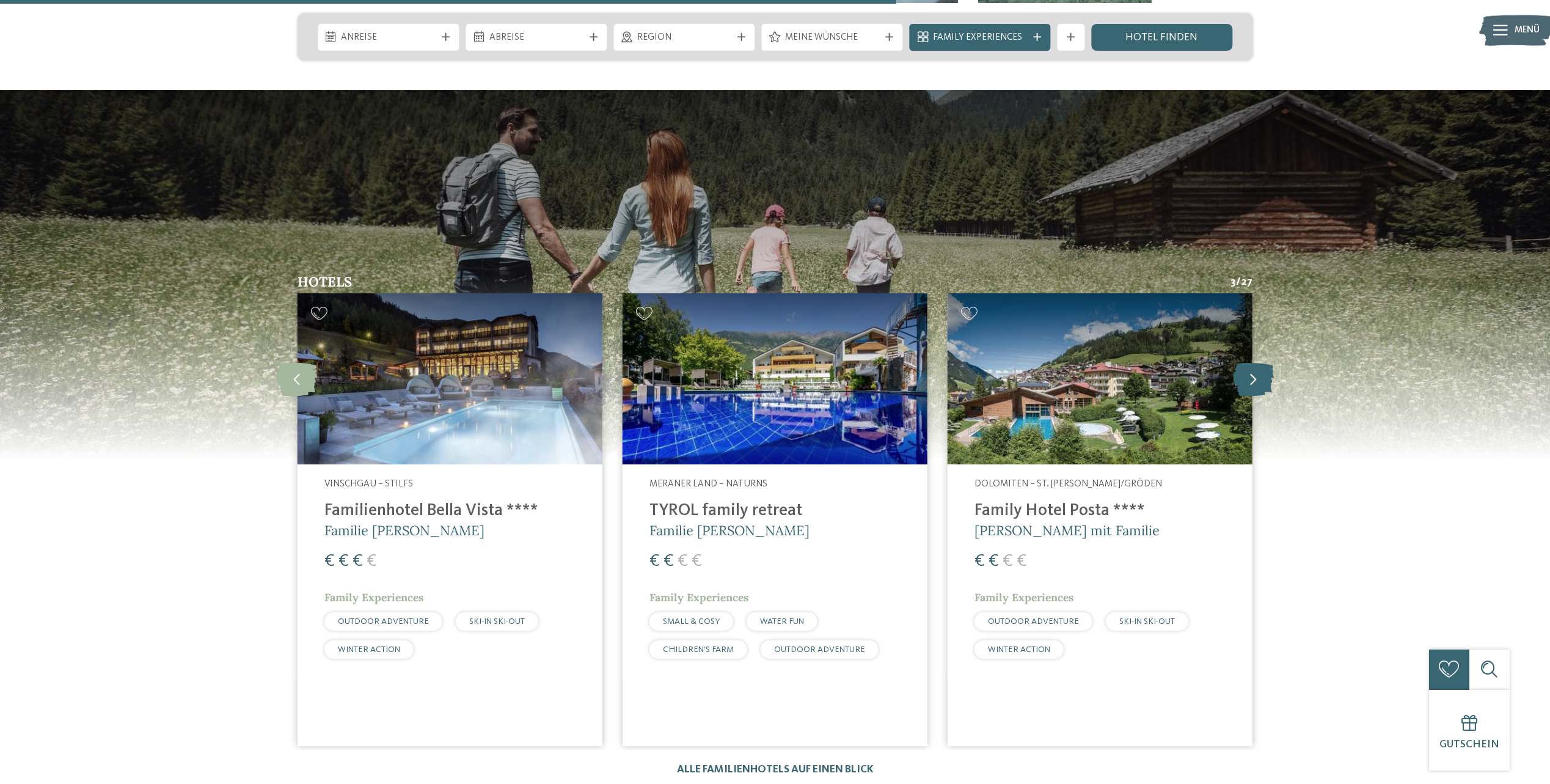
click at [1250, 362] on icon at bounding box center [1253, 379] width 41 height 34
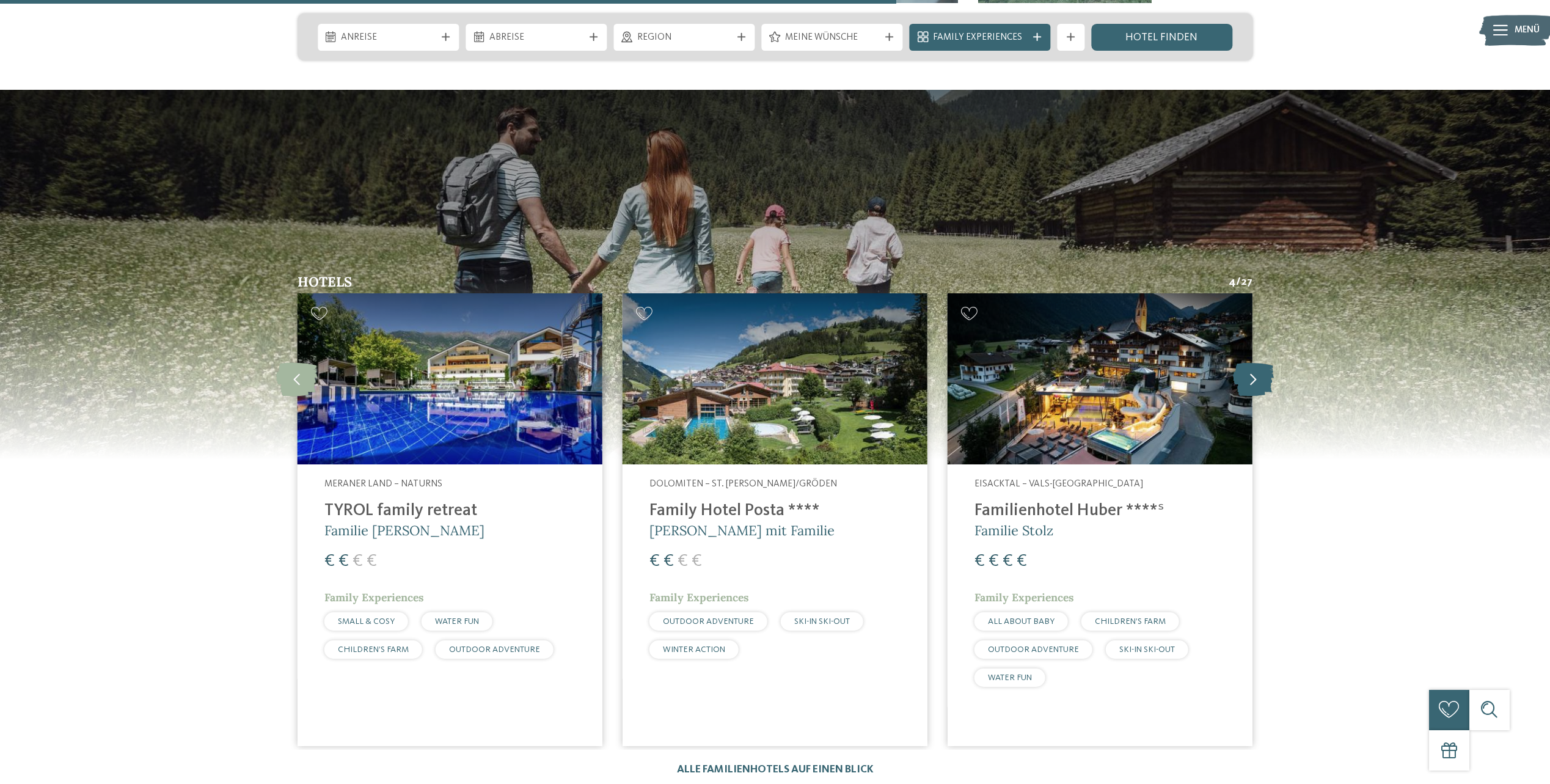
click at [1250, 362] on icon at bounding box center [1253, 379] width 41 height 34
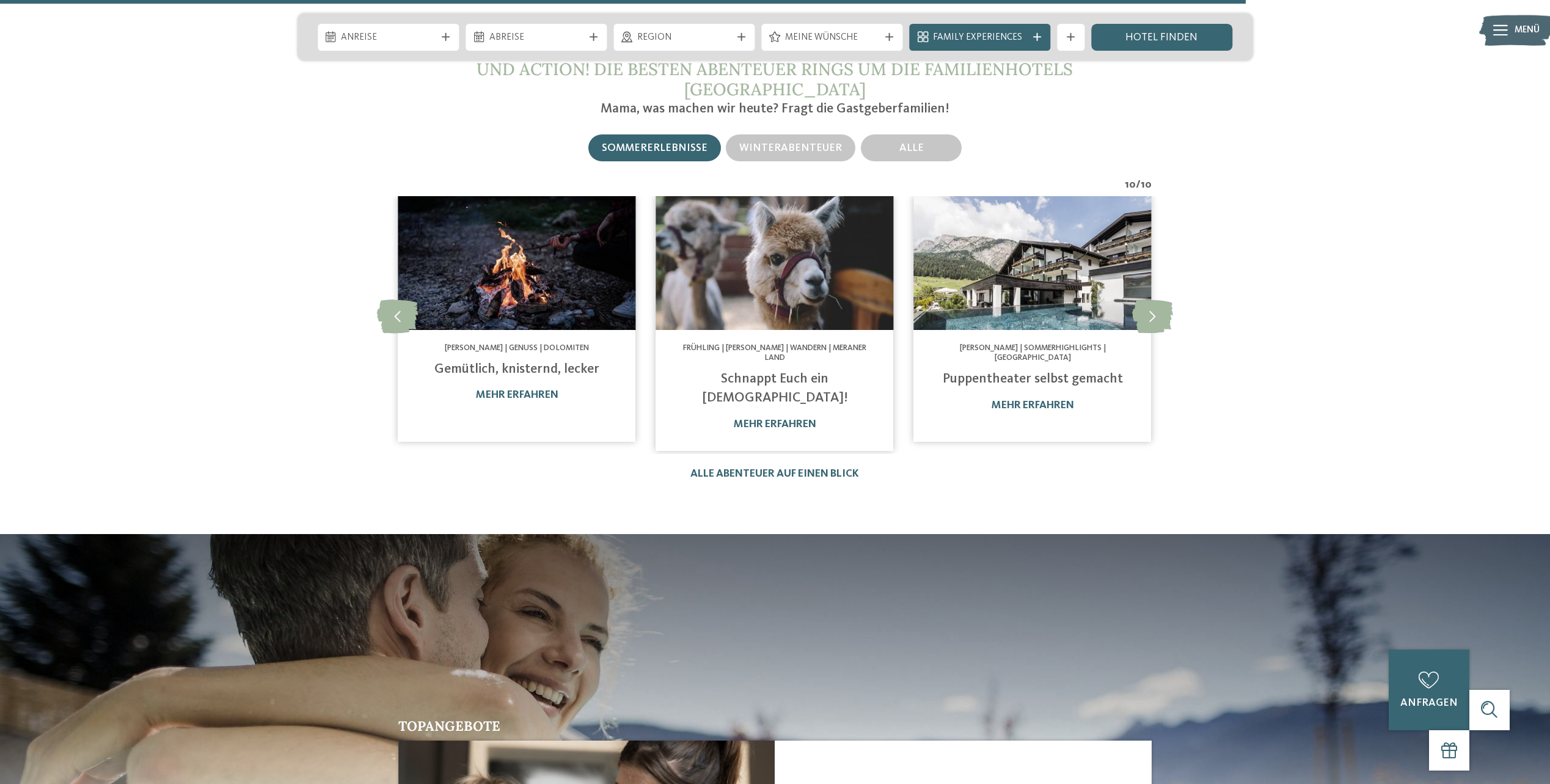
scroll to position [5212, 0]
